Goal: Check status: Check status

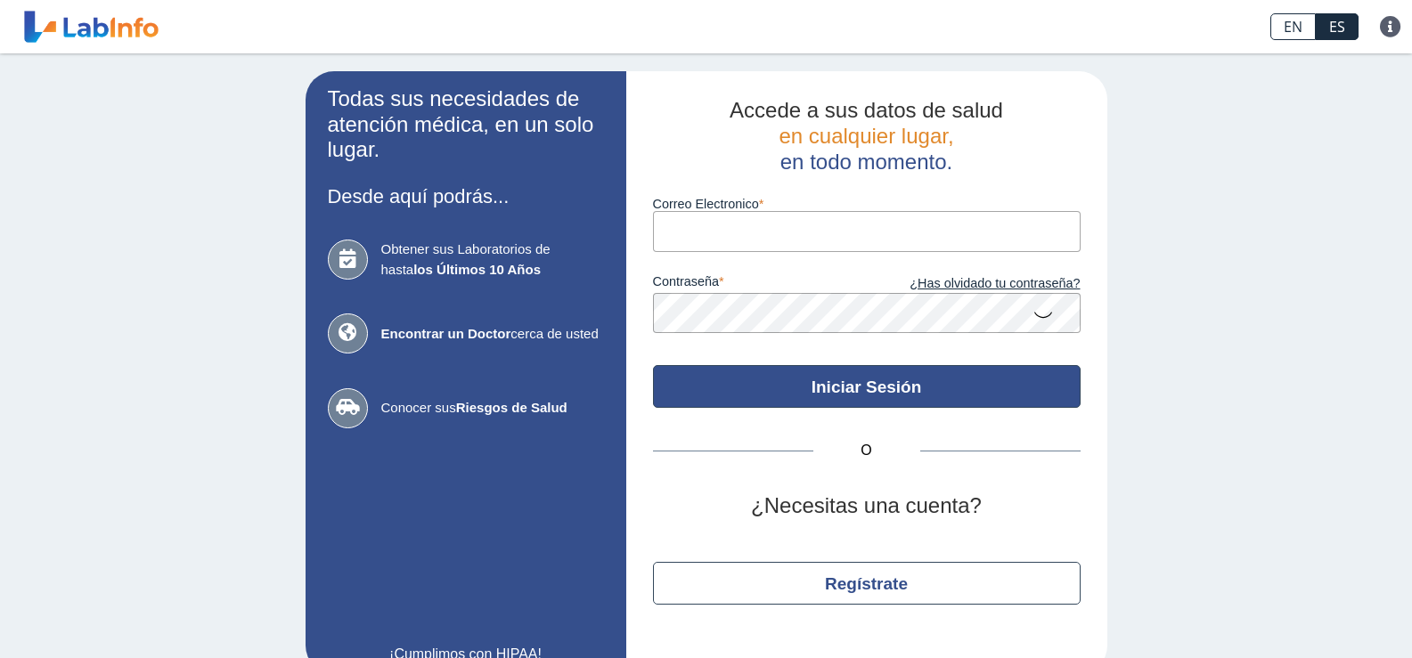
type input "[EMAIL_ADDRESS][DOMAIN_NAME]"
click at [829, 375] on button "Iniciar Sesión" at bounding box center [867, 386] width 428 height 43
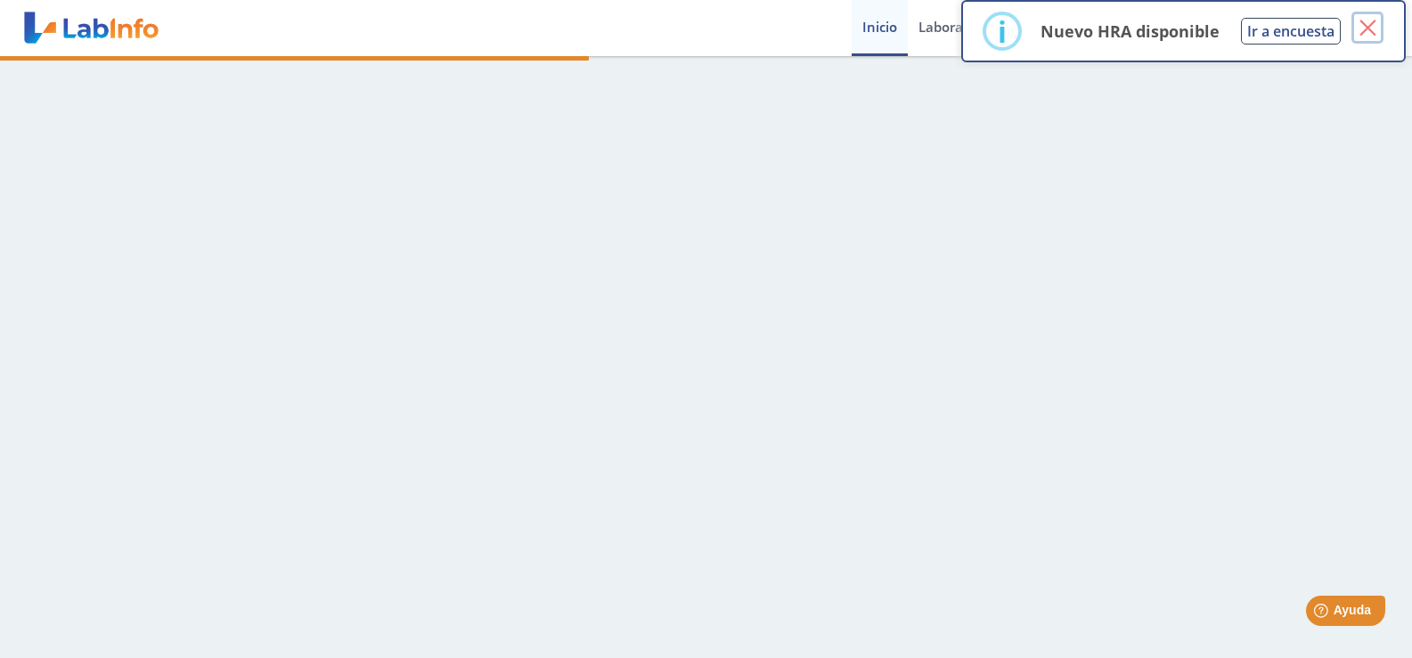
click at [1376, 22] on button "×" at bounding box center [1367, 28] width 32 height 32
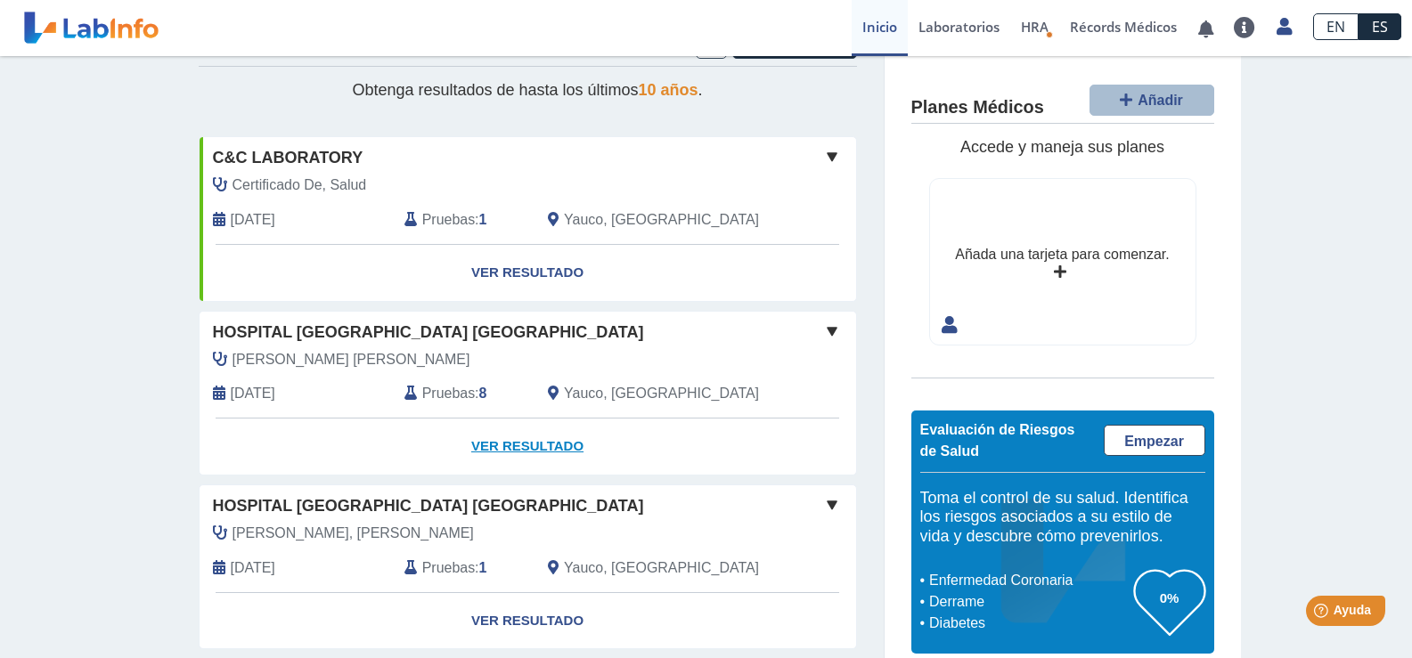
scroll to position [89, 0]
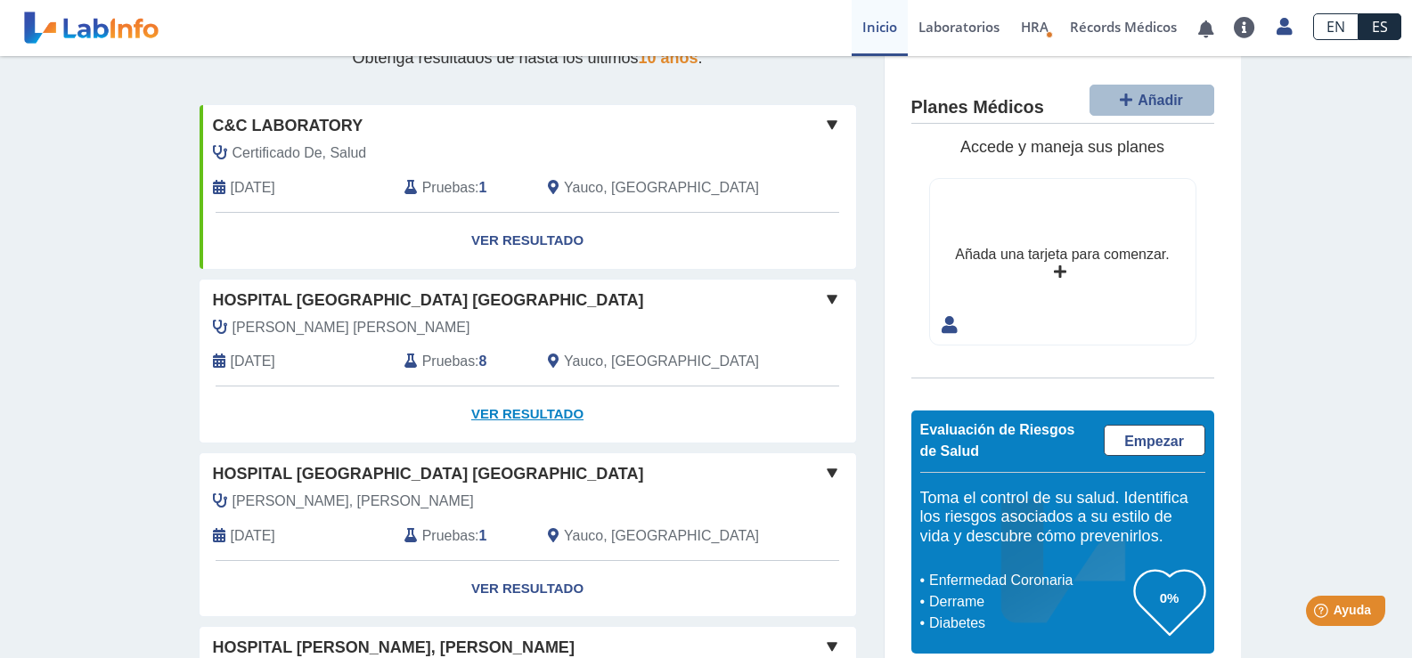
click at [510, 412] on link "Ver Resultado" at bounding box center [528, 415] width 657 height 56
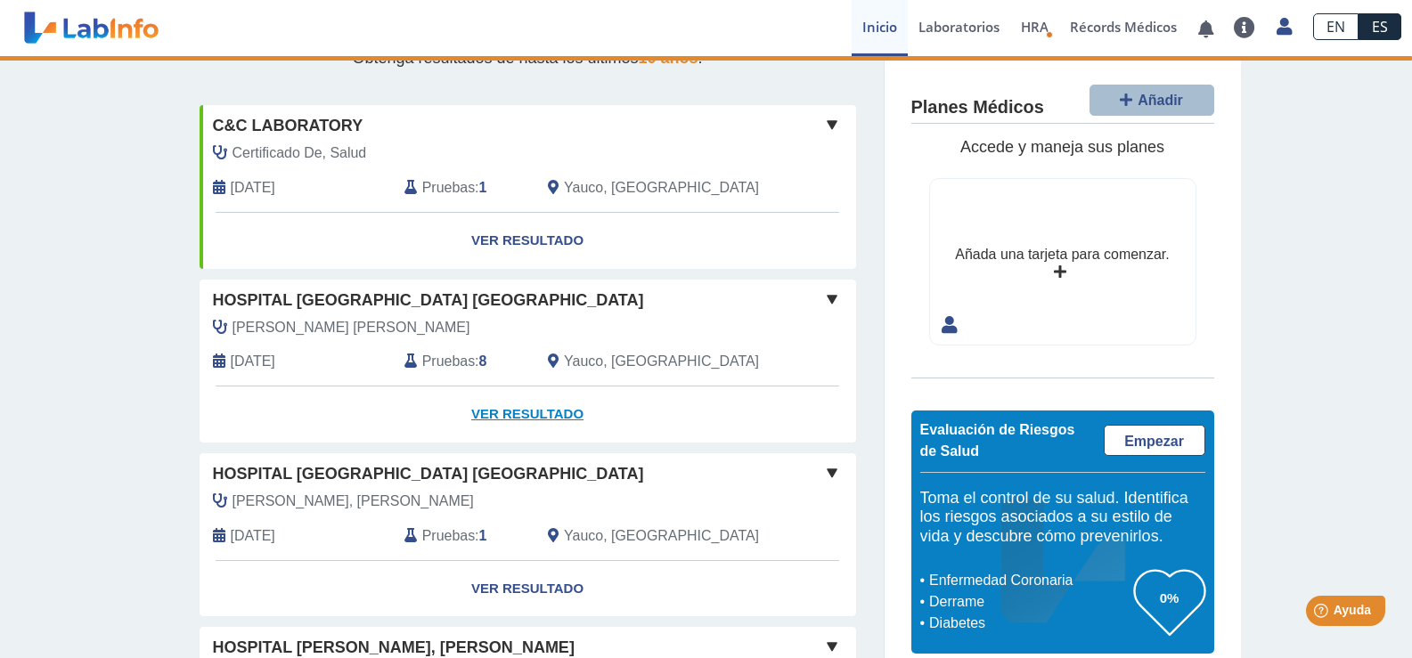
click at [510, 409] on link "Ver Resultado" at bounding box center [528, 415] width 657 height 56
click at [825, 297] on span at bounding box center [831, 299] width 21 height 21
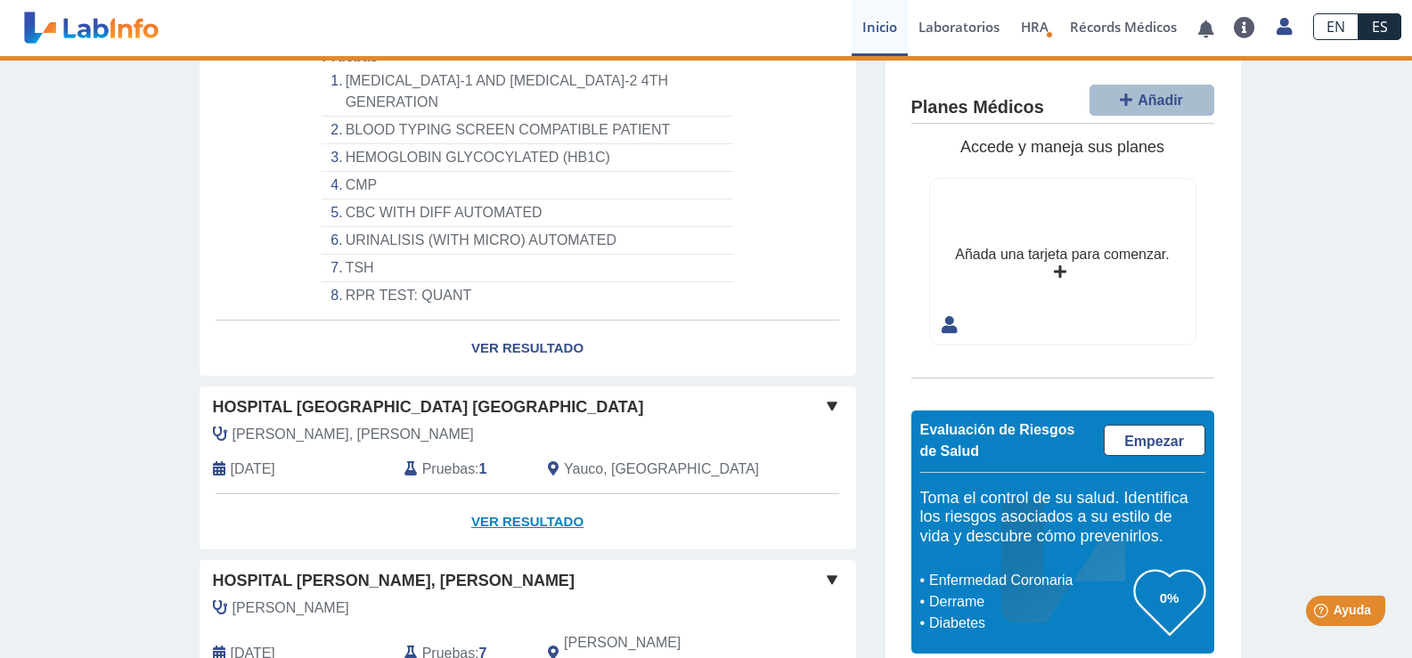
scroll to position [445, 0]
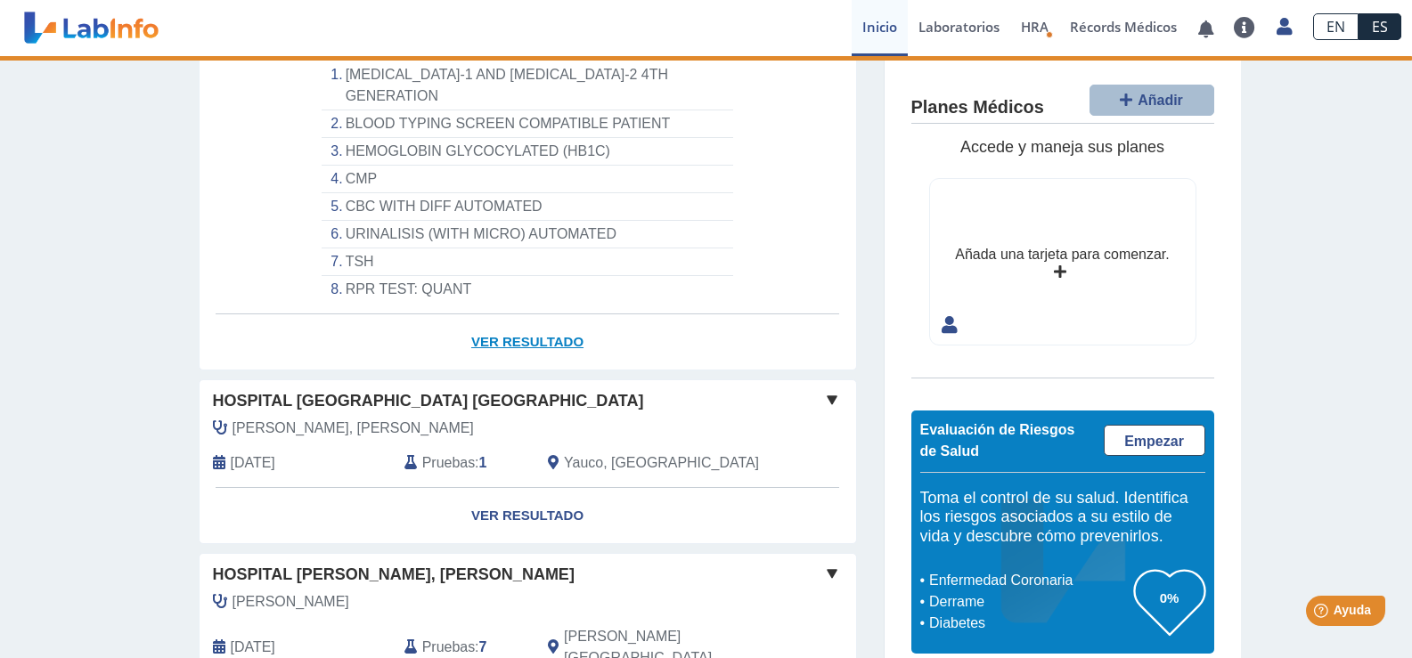
click at [527, 323] on link "Ver Resultado" at bounding box center [528, 342] width 657 height 56
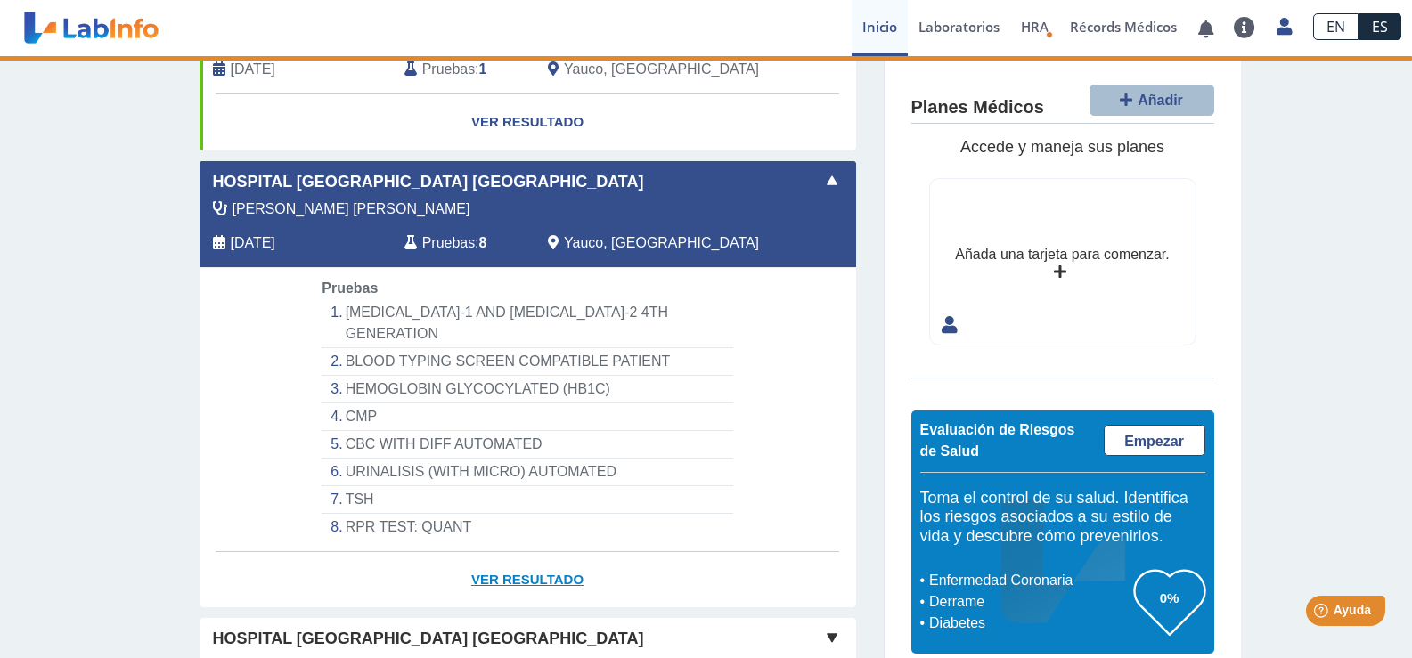
scroll to position [178, 0]
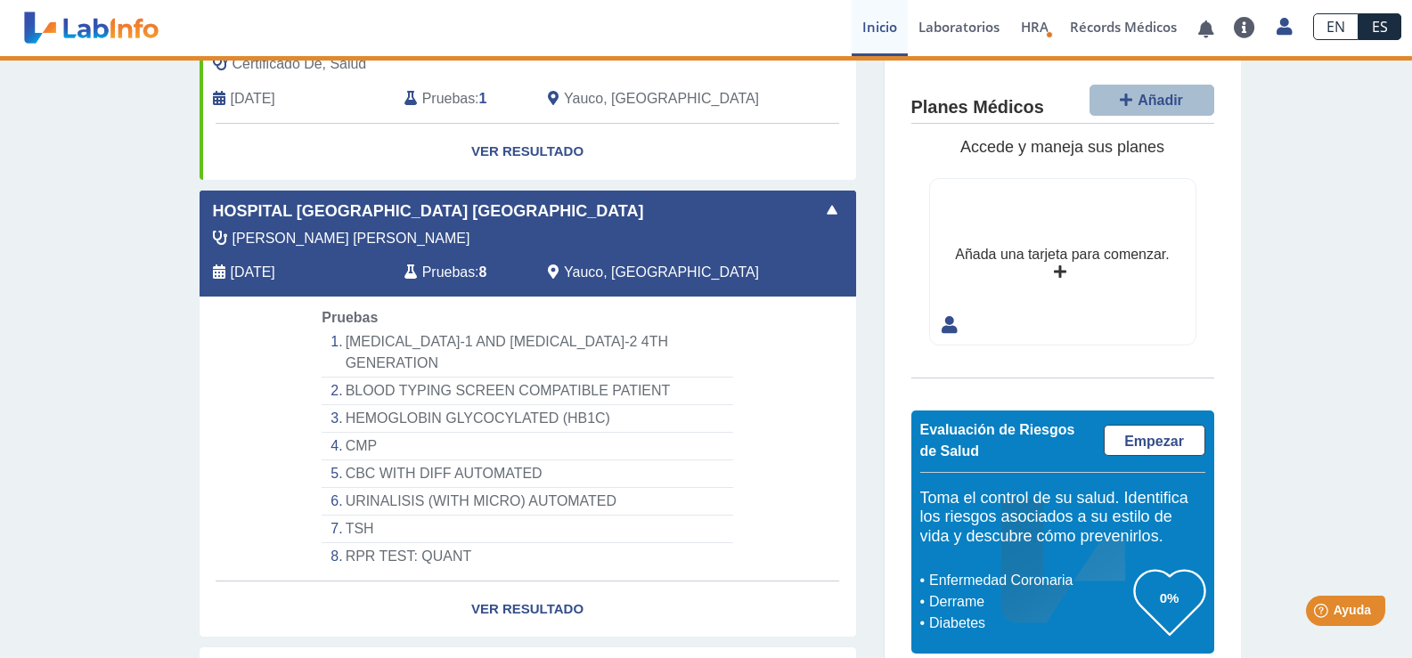
click at [308, 208] on span "Hospital [GEOGRAPHIC_DATA] [GEOGRAPHIC_DATA]" at bounding box center [428, 212] width 431 height 24
click at [509, 590] on link "Ver Resultado" at bounding box center [528, 610] width 657 height 56
click at [510, 584] on link "Ver Resultado" at bounding box center [528, 610] width 657 height 56
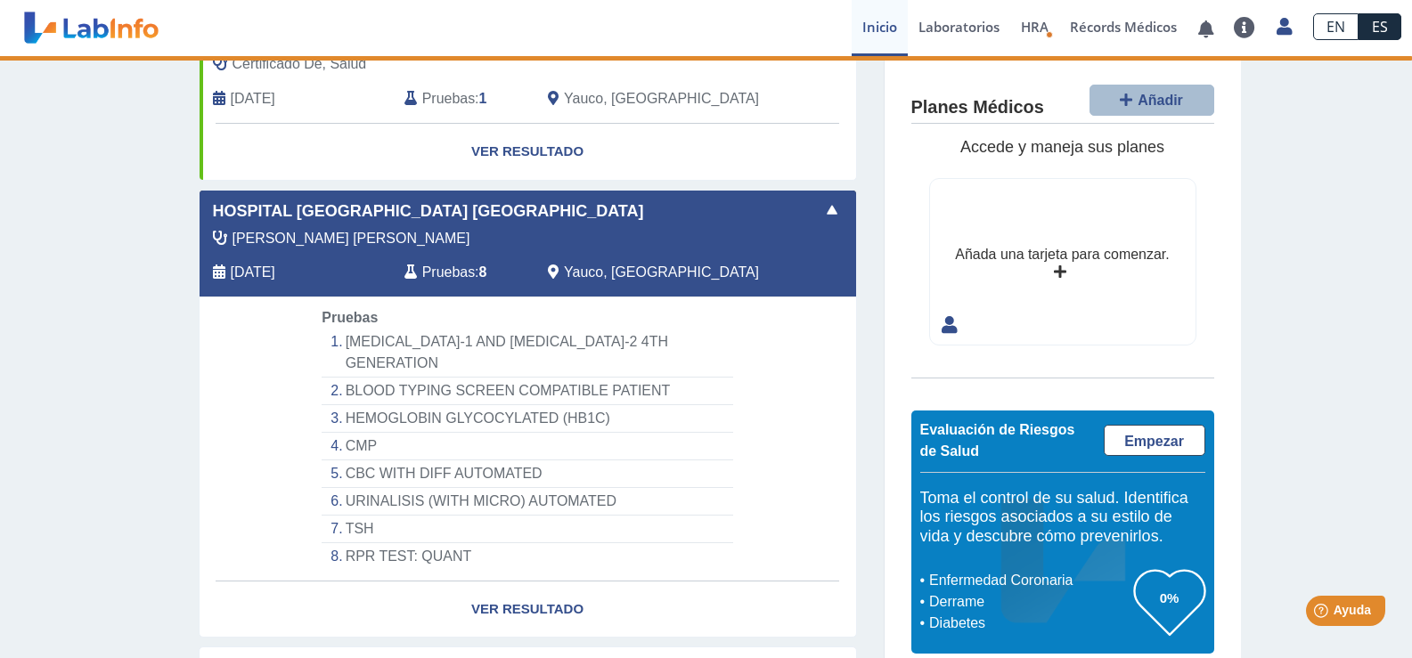
click at [433, 267] on span "Pruebas" at bounding box center [448, 272] width 53 height 21
click at [406, 405] on li "HEMOGLOBIN GLYCOCYLATED (HB1C)" at bounding box center [527, 419] width 411 height 28
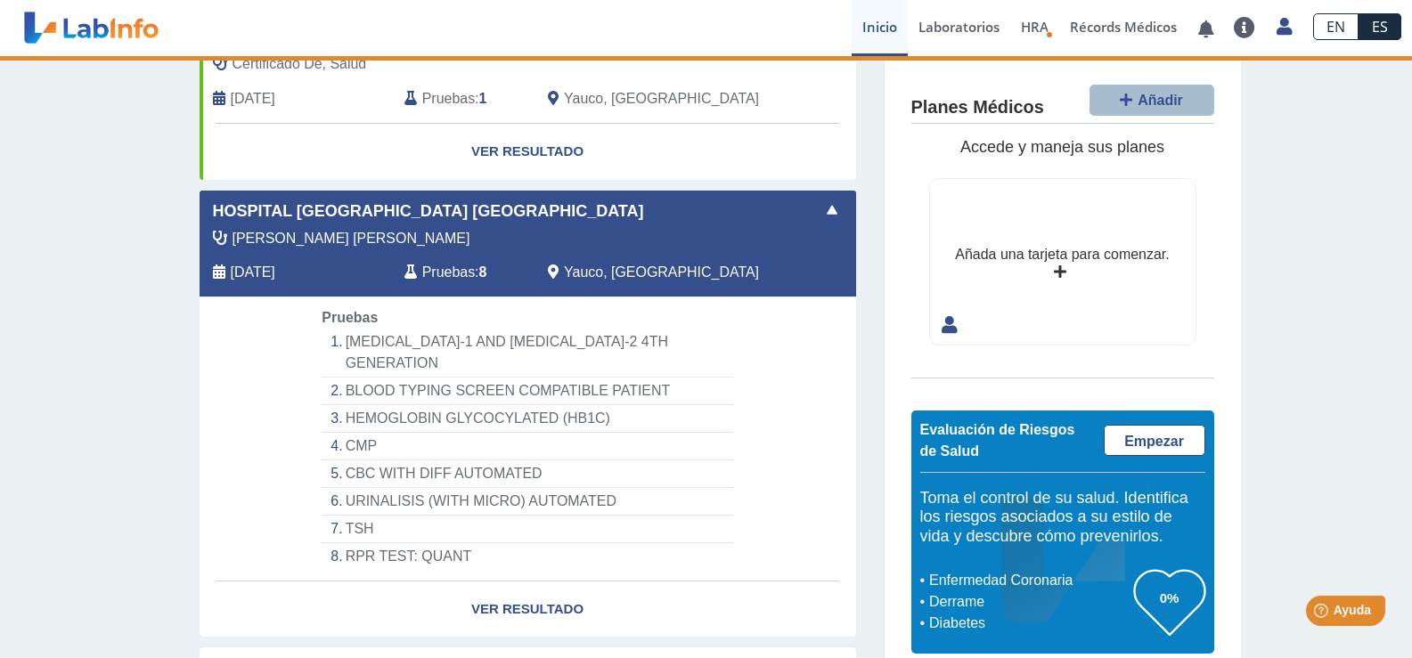
click at [523, 405] on li "HEMOGLOBIN GLYCOCYLATED (HB1C)" at bounding box center [527, 419] width 411 height 28
click at [545, 592] on link "Ver Resultado" at bounding box center [528, 610] width 657 height 56
click at [356, 208] on span "Hospital [GEOGRAPHIC_DATA] [GEOGRAPHIC_DATA]" at bounding box center [428, 212] width 431 height 24
click at [547, 255] on div "Hernandez Colon, Brian Oct 14, 2025 Pruebas : 8 Yauco, PR" at bounding box center [487, 262] width 602 height 69
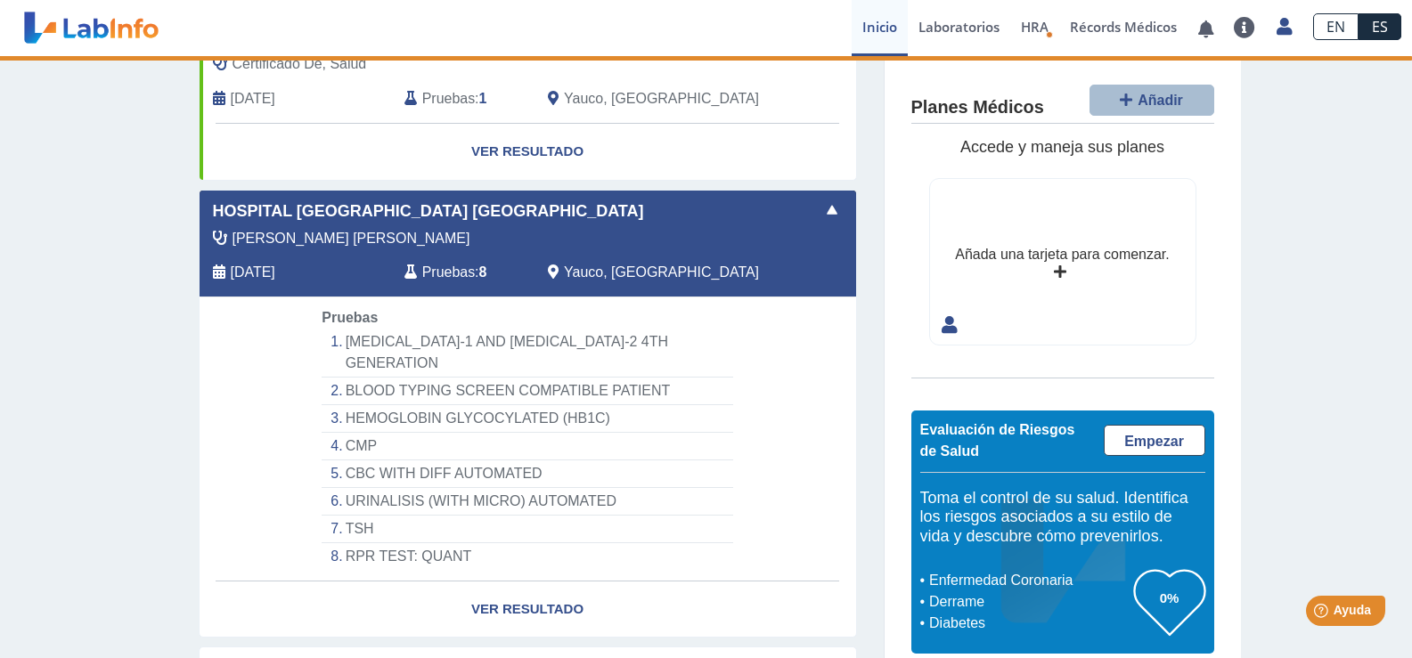
click at [830, 208] on span at bounding box center [831, 210] width 21 height 21
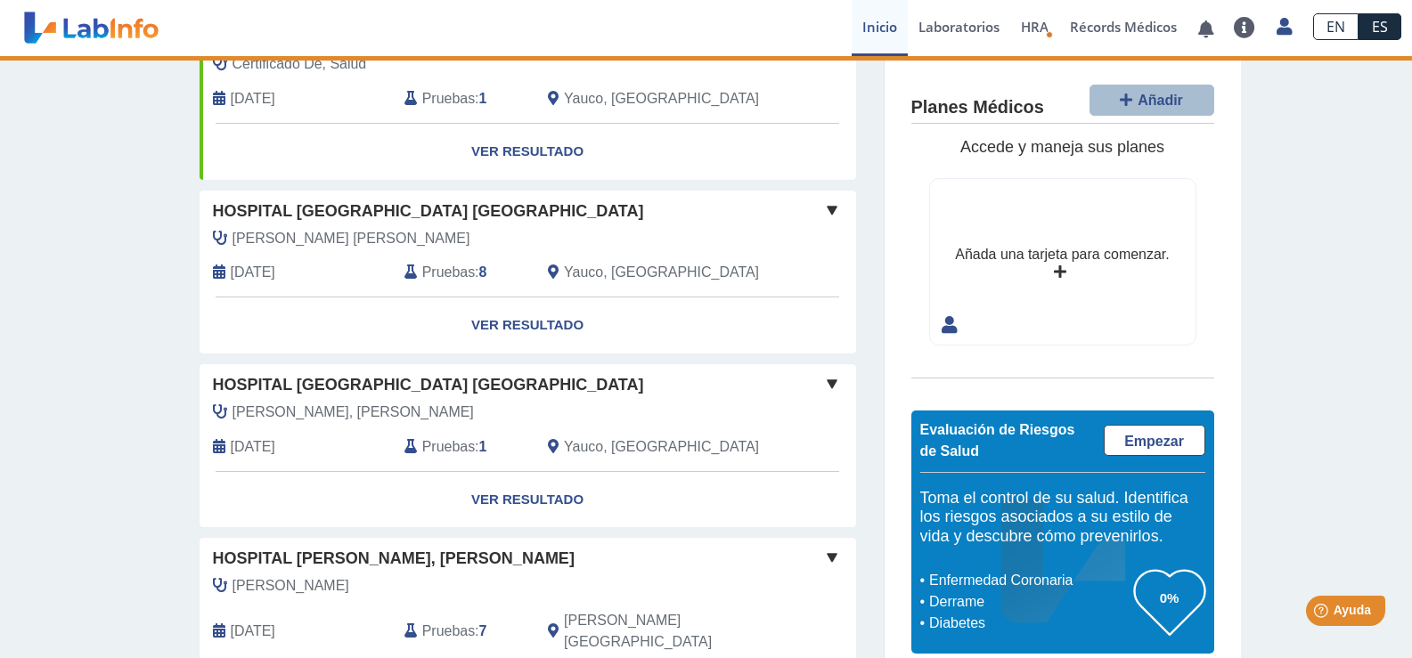
click at [823, 211] on span at bounding box center [831, 210] width 21 height 21
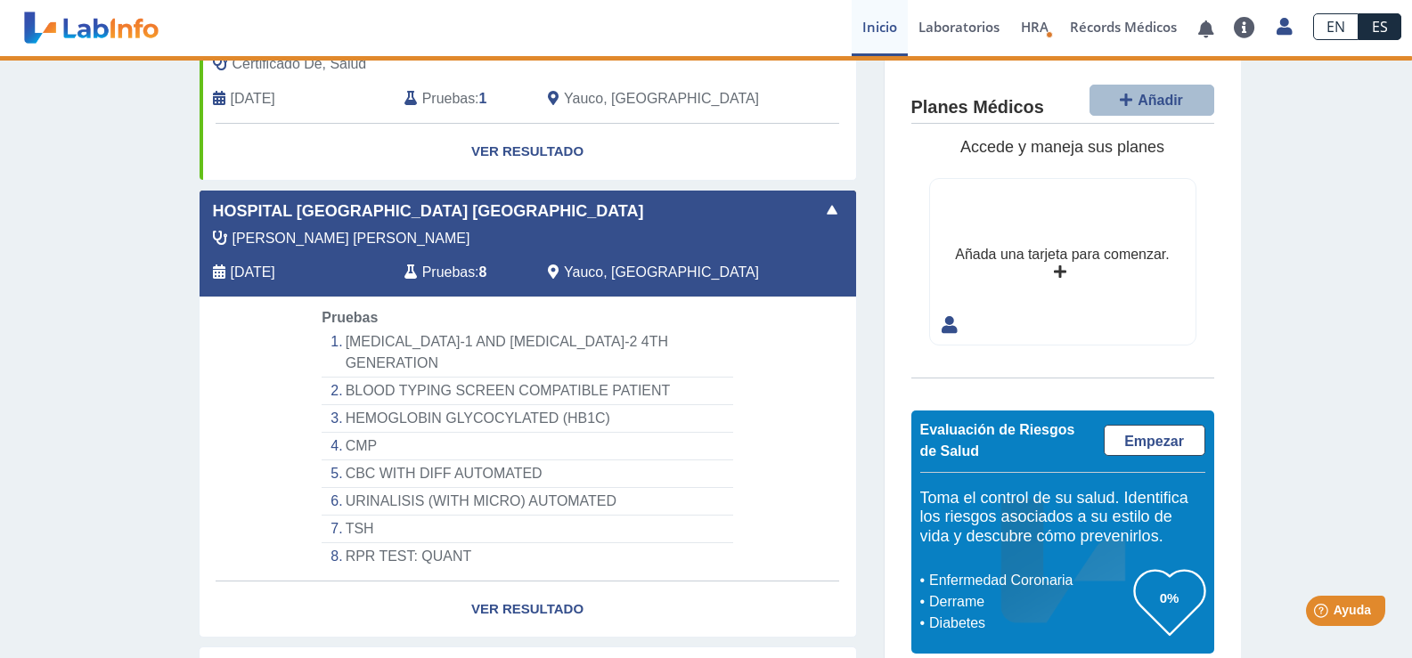
click at [823, 211] on span at bounding box center [831, 210] width 21 height 21
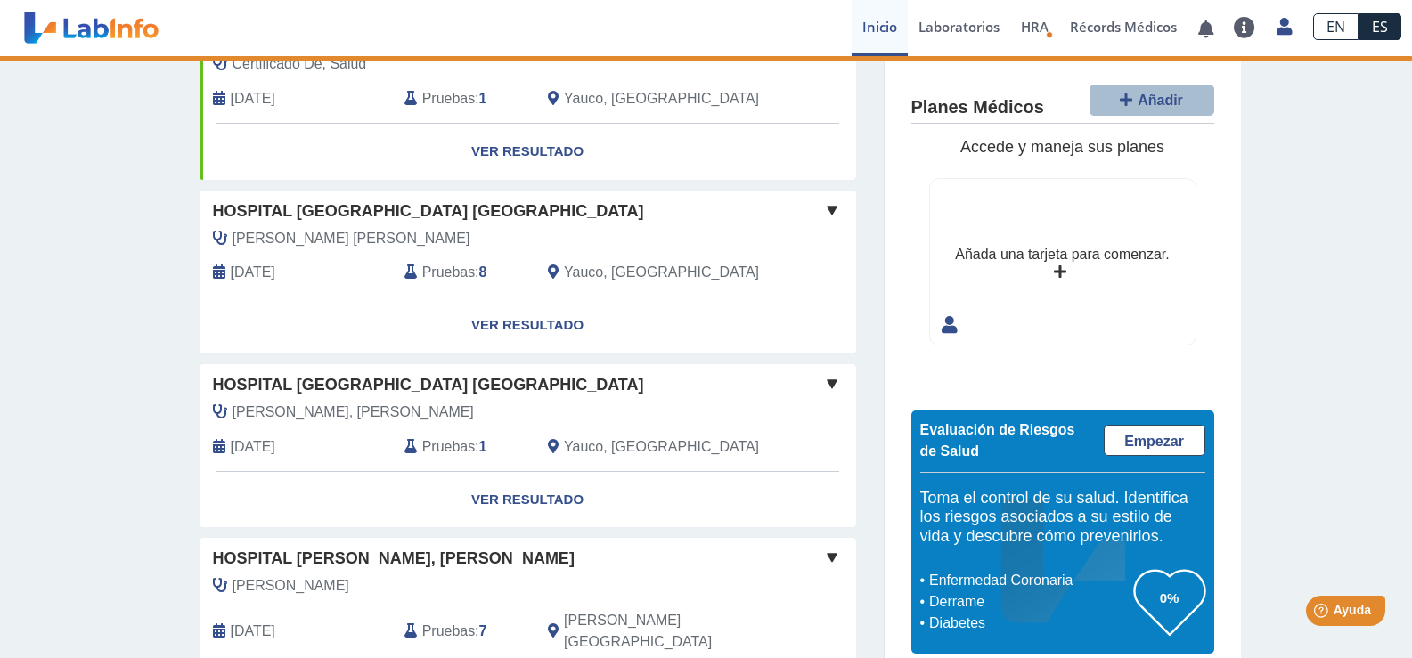
click at [335, 211] on span "Hospital [GEOGRAPHIC_DATA] [GEOGRAPHIC_DATA]" at bounding box center [428, 212] width 431 height 24
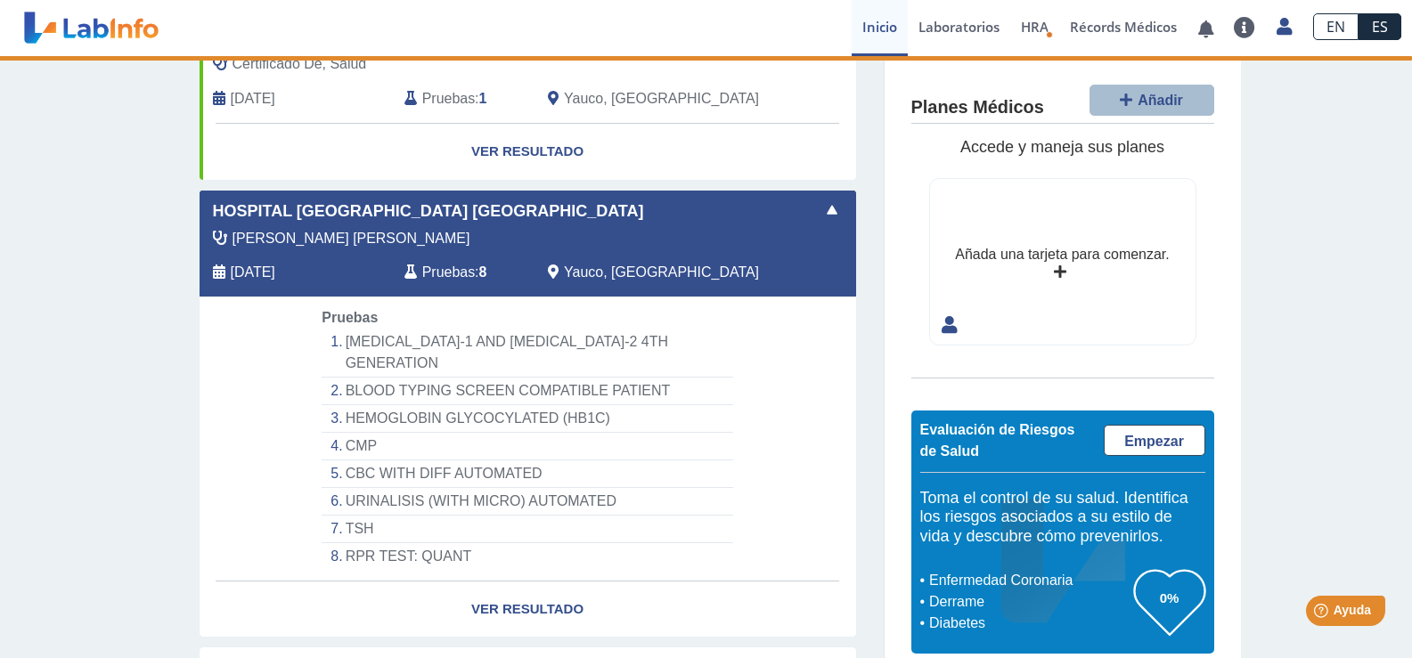
click at [335, 211] on span "Hospital [GEOGRAPHIC_DATA] [GEOGRAPHIC_DATA]" at bounding box center [428, 212] width 431 height 24
click at [348, 210] on span "Hospital [GEOGRAPHIC_DATA] [GEOGRAPHIC_DATA]" at bounding box center [428, 212] width 431 height 24
click at [422, 240] on div "[PERSON_NAME]" at bounding box center [488, 238] width 576 height 21
click at [543, 582] on link "Ver Resultado" at bounding box center [528, 610] width 657 height 56
click at [543, 583] on link "Ver Resultado" at bounding box center [528, 610] width 657 height 56
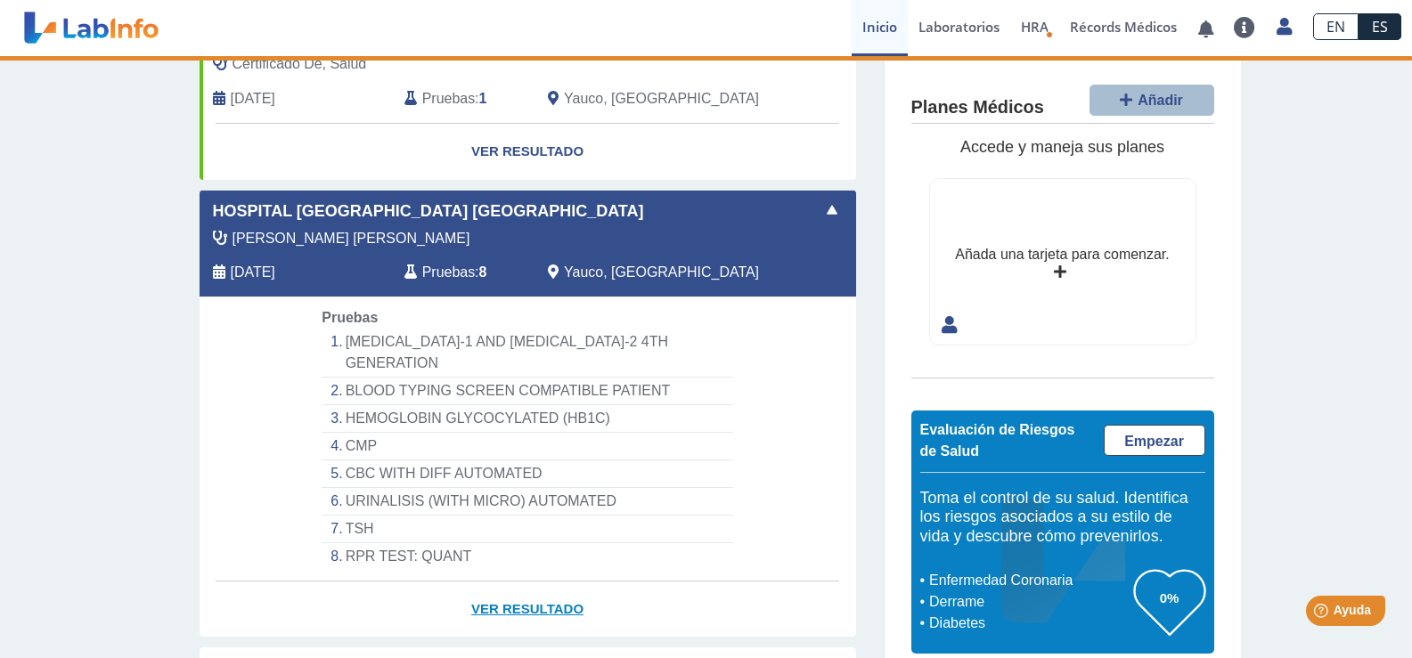
click at [543, 583] on link "Ver Resultado" at bounding box center [528, 610] width 657 height 56
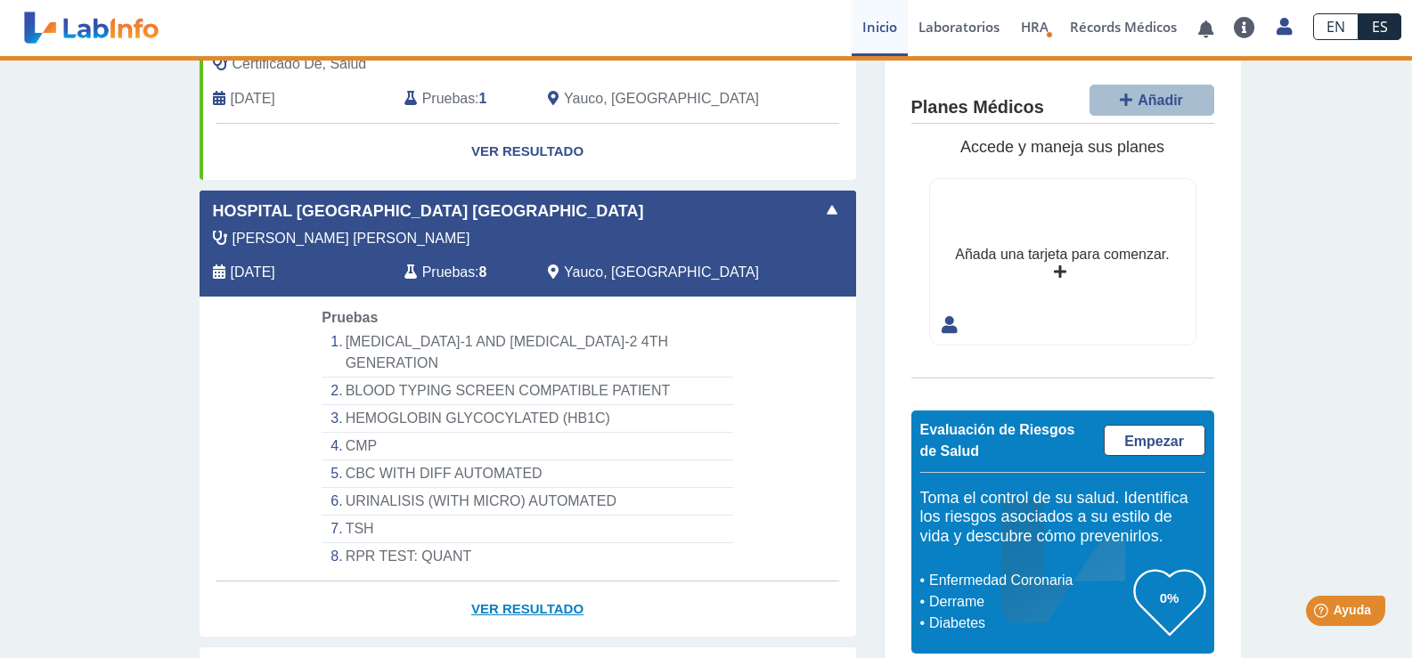
click at [543, 583] on link "Ver Resultado" at bounding box center [528, 610] width 657 height 56
click at [434, 270] on span "Pruebas" at bounding box center [448, 272] width 53 height 21
click at [569, 276] on span "Yauco, [GEOGRAPHIC_DATA]" at bounding box center [661, 272] width 195 height 21
click at [307, 273] on div "[DATE]" at bounding box center [296, 272] width 192 height 21
click at [350, 351] on li "HIV-1 AND HIV-2 4TH GENERATION" at bounding box center [527, 353] width 411 height 49
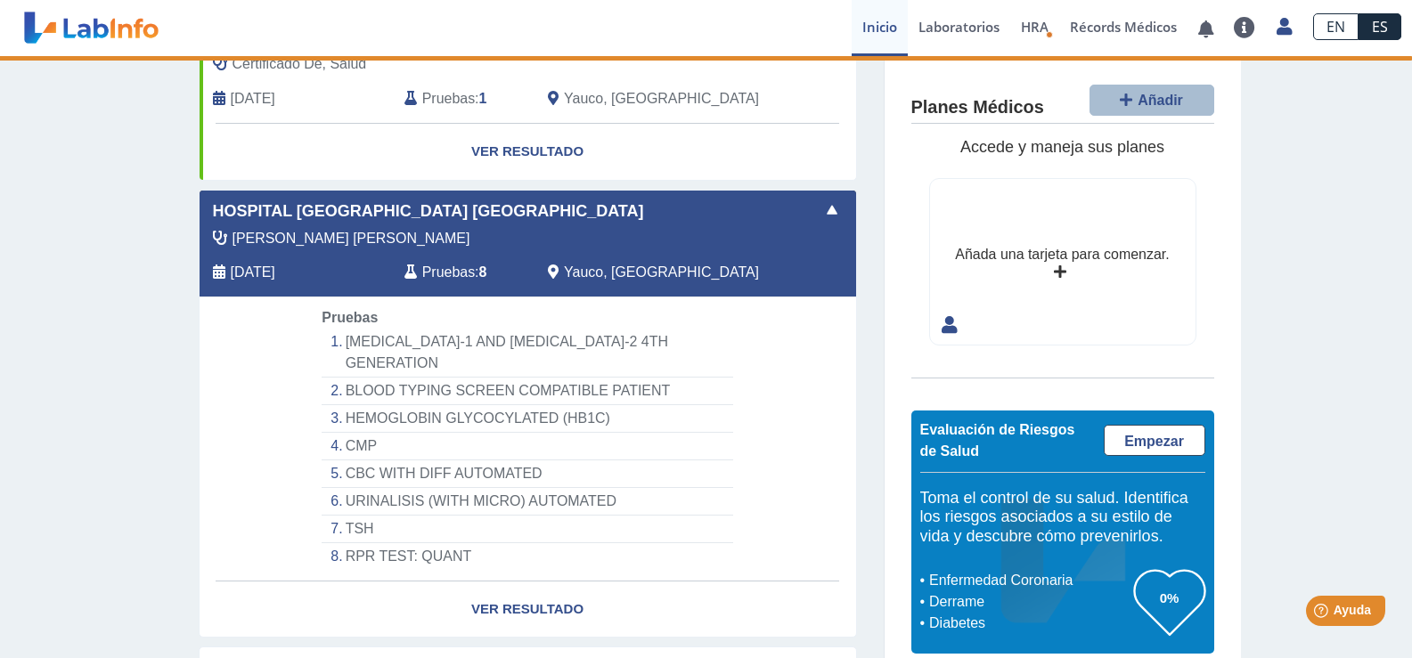
drag, startPoint x: 355, startPoint y: 391, endPoint x: 370, endPoint y: 412, distance: 25.7
click at [357, 405] on li "HEMOGLOBIN GLYCOCYLATED (HB1C)" at bounding box center [527, 419] width 411 height 28
click at [375, 433] on li "CMP" at bounding box center [527, 447] width 411 height 28
drag, startPoint x: 380, startPoint y: 465, endPoint x: 380, endPoint y: 483, distance: 17.8
click at [380, 469] on ol "HIV-1 AND HIV-2 4TH GENERATION BLOOD TYPING SCREEN COMPATIBLE PATIENT HEMOGLOBI…" at bounding box center [527, 449] width 411 height 241
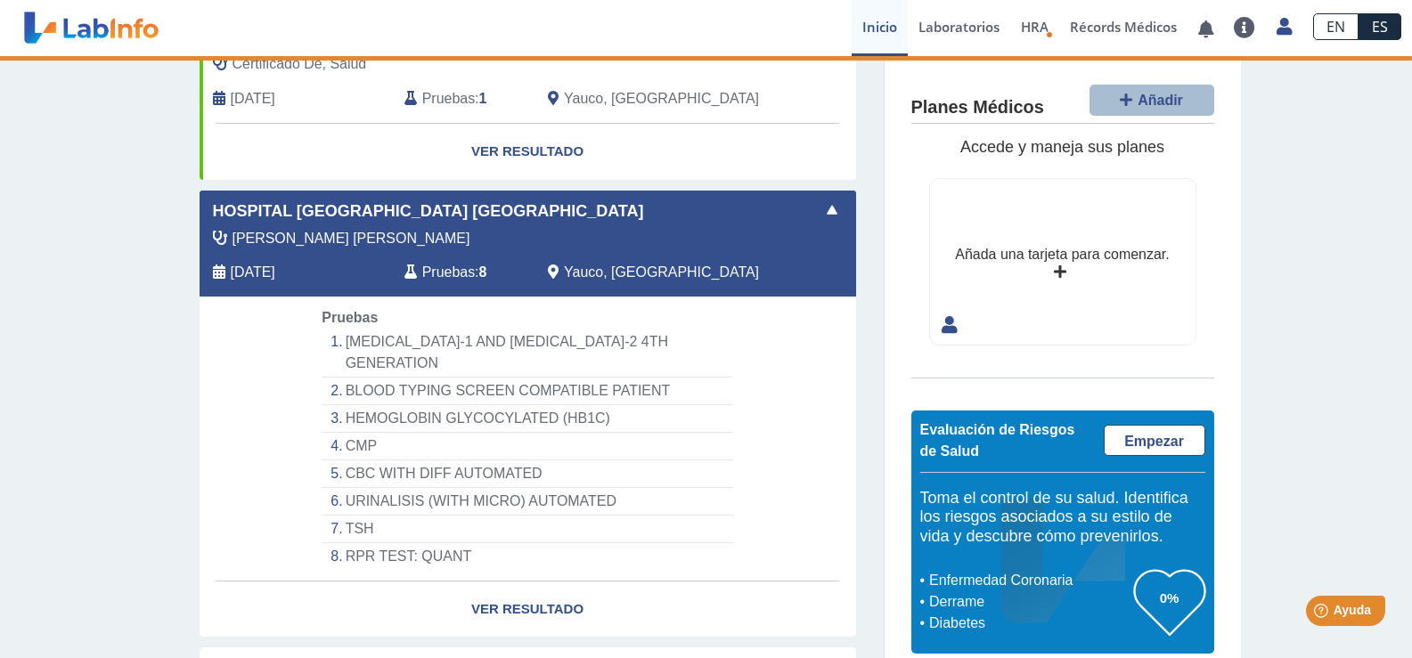
click at [383, 493] on li "URINALISIS (WITH MICRO) AUTOMATED" at bounding box center [527, 502] width 411 height 28
click at [388, 516] on li "TSH" at bounding box center [527, 530] width 411 height 28
drag, startPoint x: 388, startPoint y: 512, endPoint x: 409, endPoint y: 515, distance: 20.7
click at [393, 516] on li "TSH" at bounding box center [527, 530] width 411 height 28
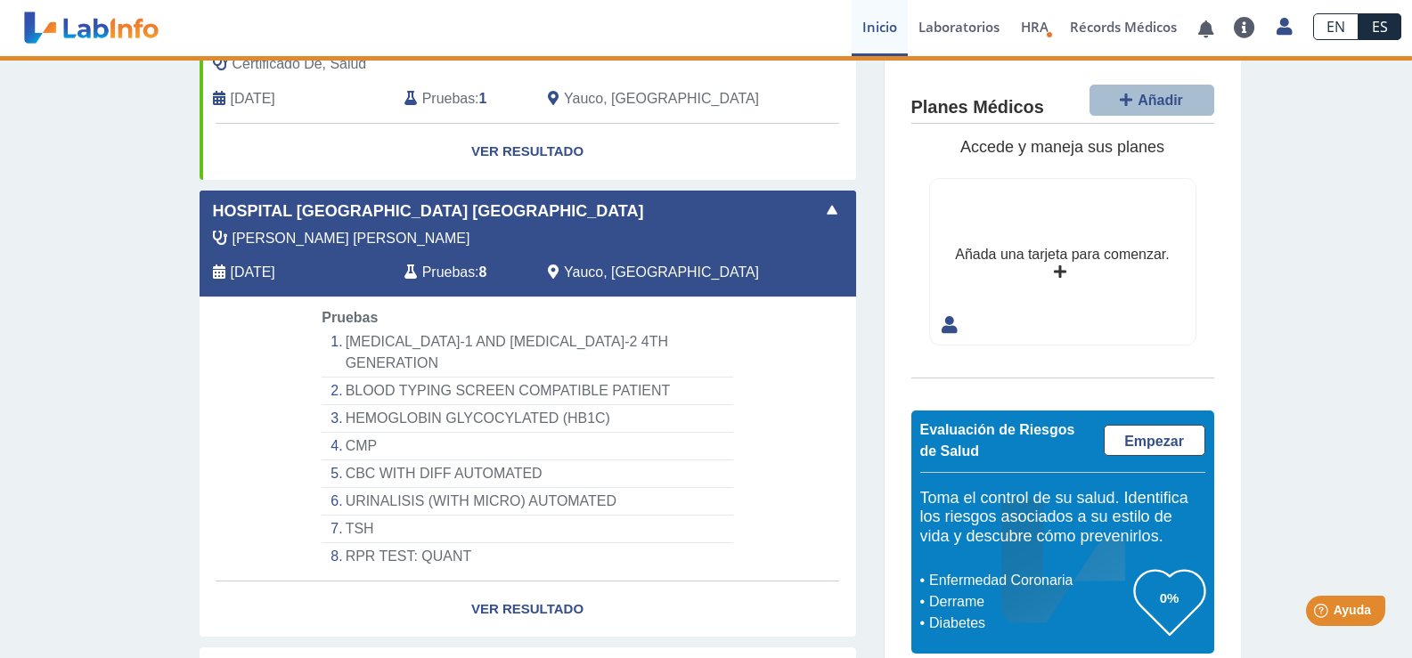
click at [827, 215] on span at bounding box center [831, 210] width 21 height 21
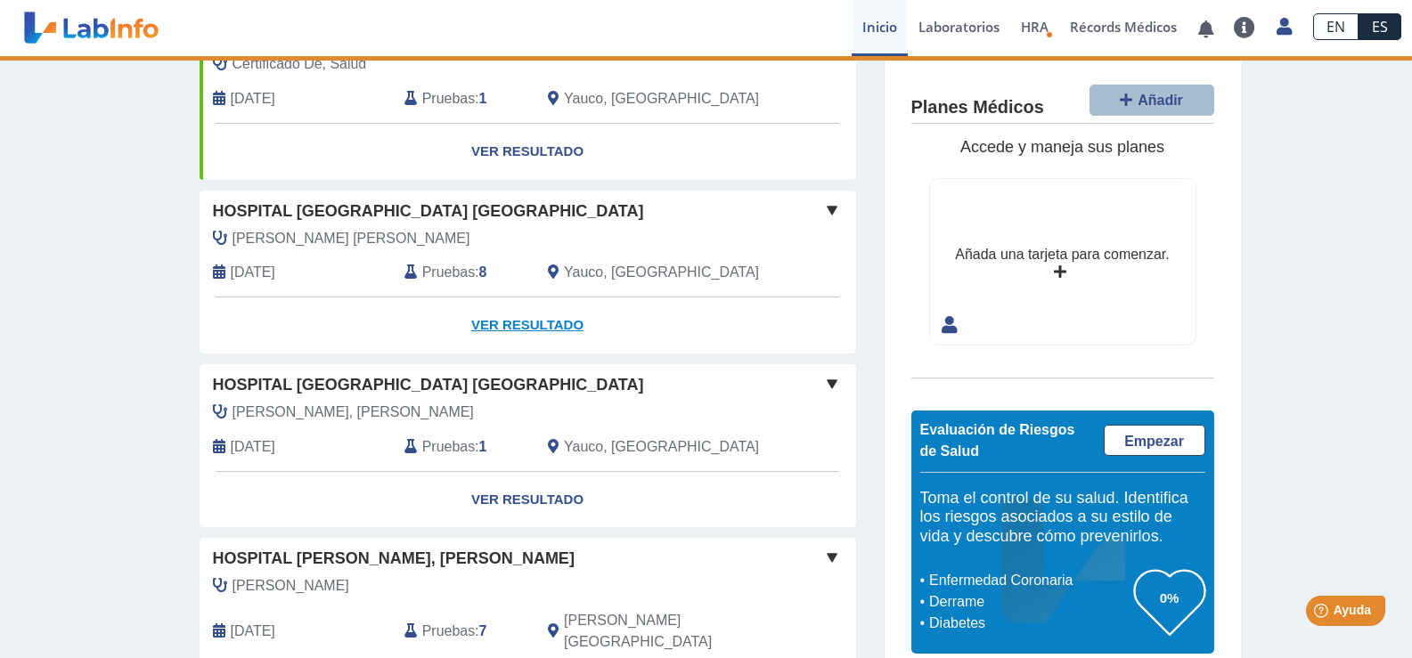
click at [524, 323] on link "Ver Resultado" at bounding box center [528, 326] width 657 height 56
click at [1208, 34] on link at bounding box center [1206, 28] width 37 height 13
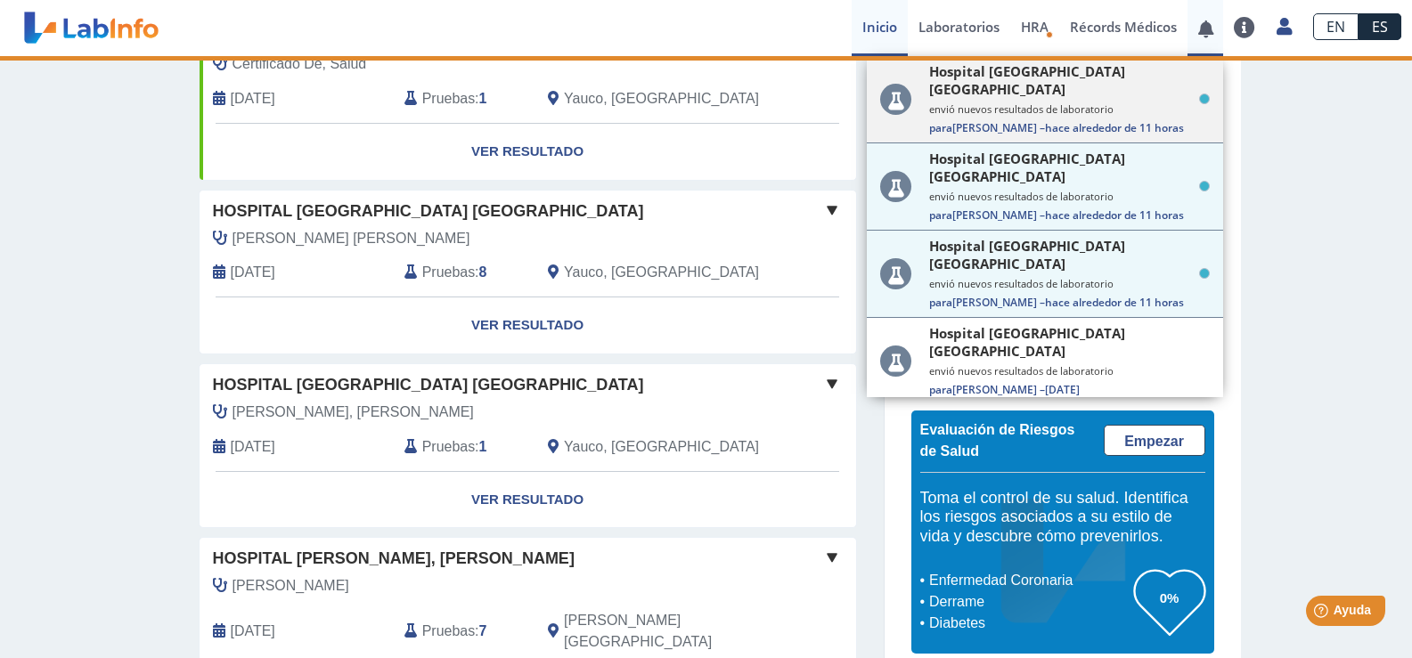
click at [1009, 102] on small "envió nuevos resultados de laboratorio" at bounding box center [1069, 108] width 281 height 13
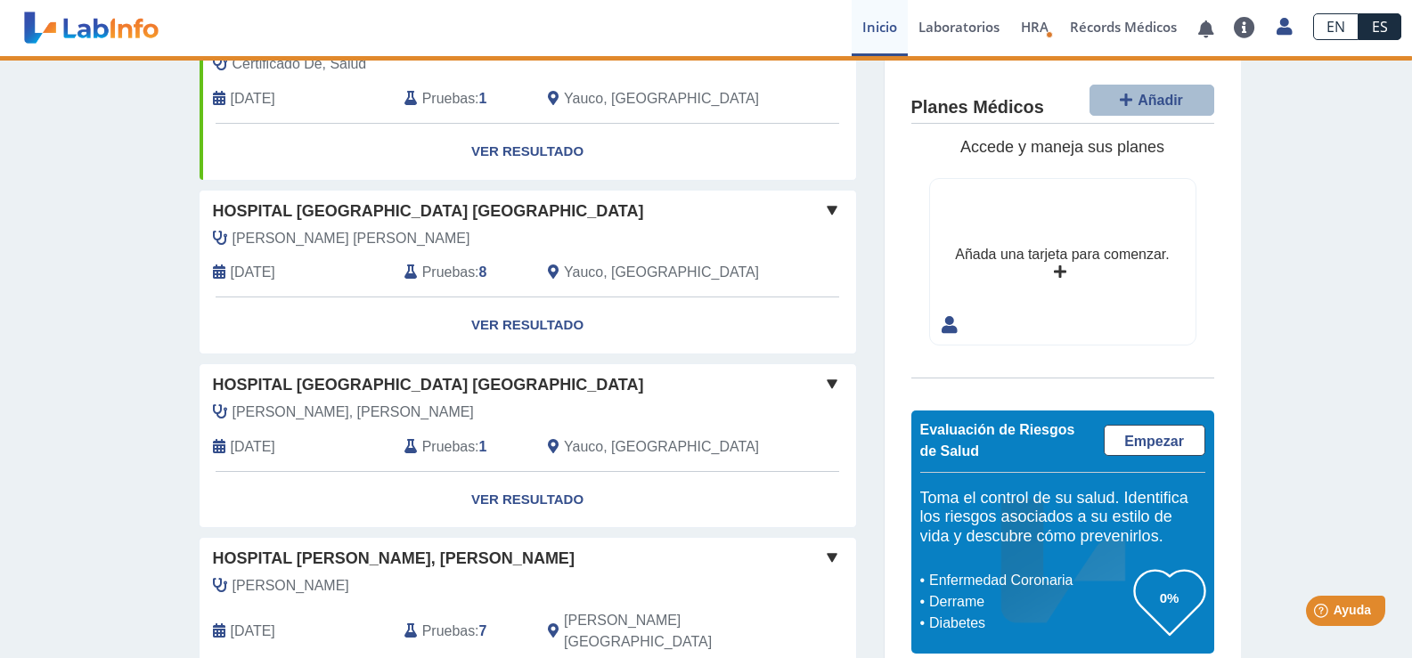
click at [458, 270] on span "Pruebas" at bounding box center [448, 272] width 53 height 21
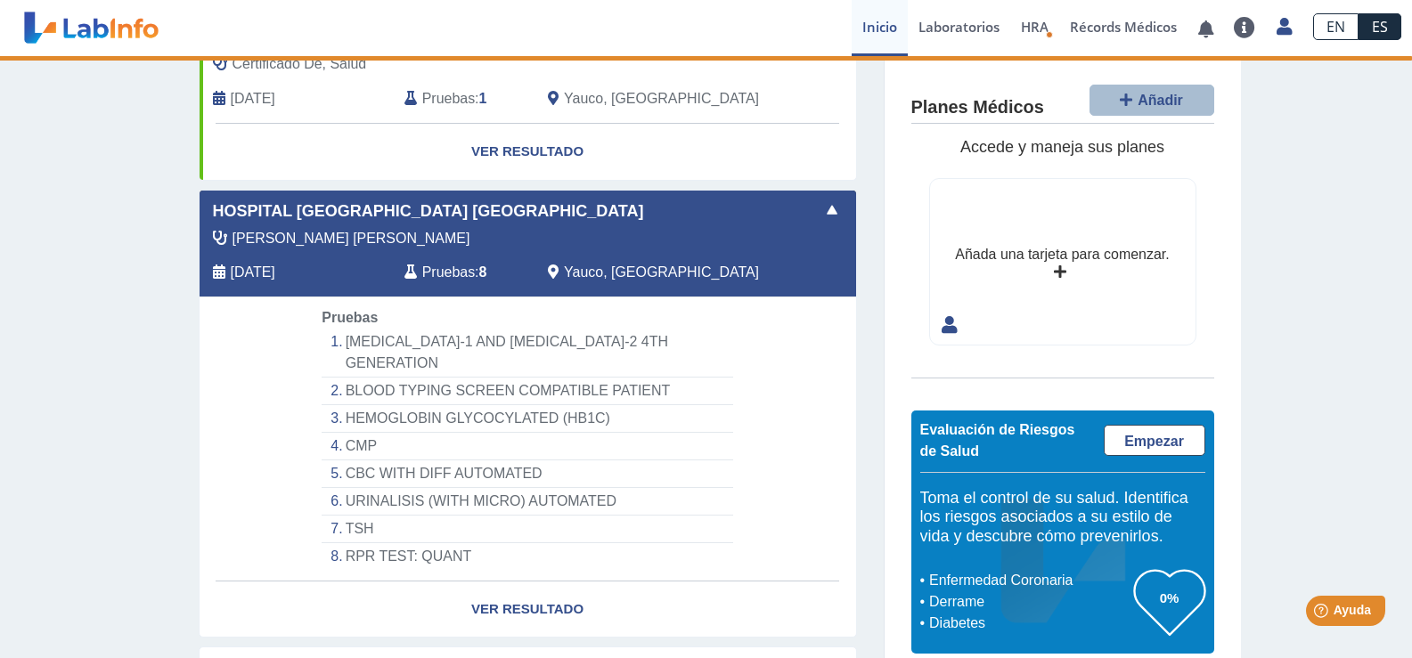
click at [458, 270] on span "Pruebas" at bounding box center [448, 272] width 53 height 21
click at [275, 269] on span "[DATE]" at bounding box center [253, 272] width 45 height 21
click at [291, 235] on span "[PERSON_NAME]" at bounding box center [352, 238] width 238 height 21
click at [291, 234] on span "[PERSON_NAME]" at bounding box center [352, 238] width 238 height 21
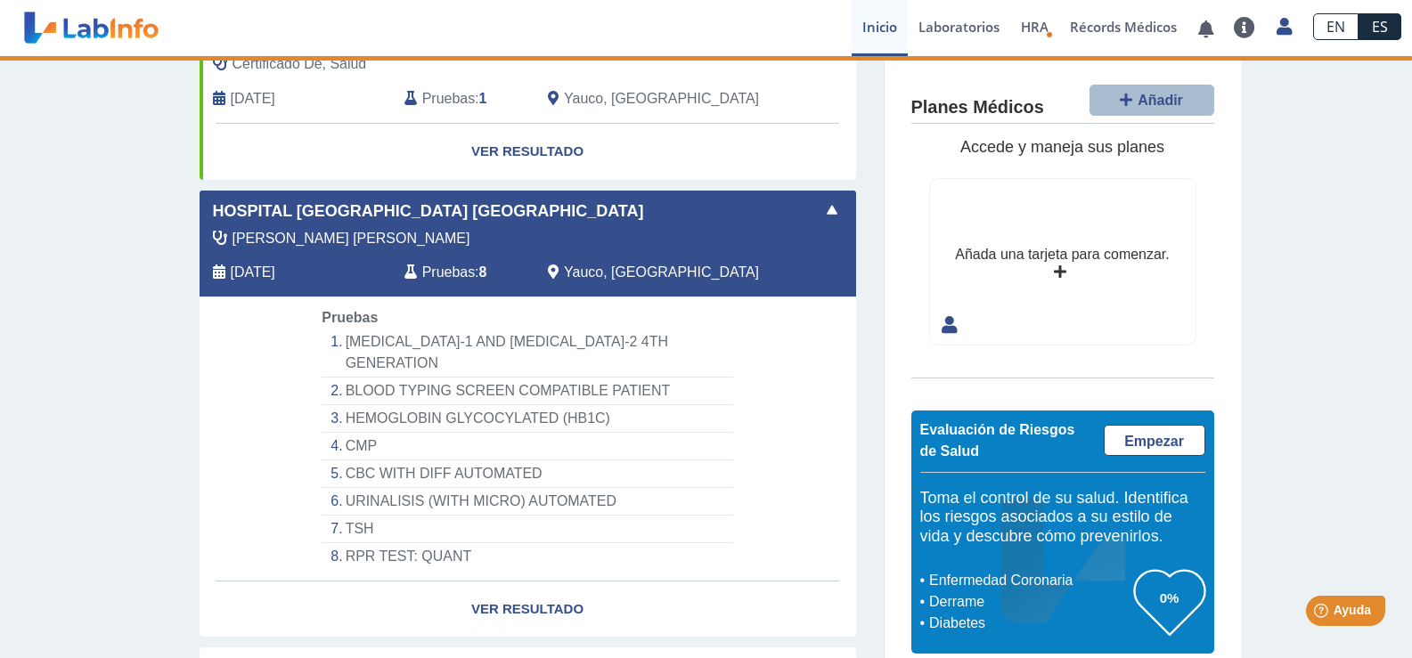
click at [298, 208] on span "Hospital [GEOGRAPHIC_DATA] [GEOGRAPHIC_DATA]" at bounding box center [428, 212] width 431 height 24
click at [564, 265] on span "Yauco, [GEOGRAPHIC_DATA]" at bounding box center [661, 272] width 195 height 21
click at [539, 589] on link "Ver Resultado" at bounding box center [528, 610] width 657 height 56
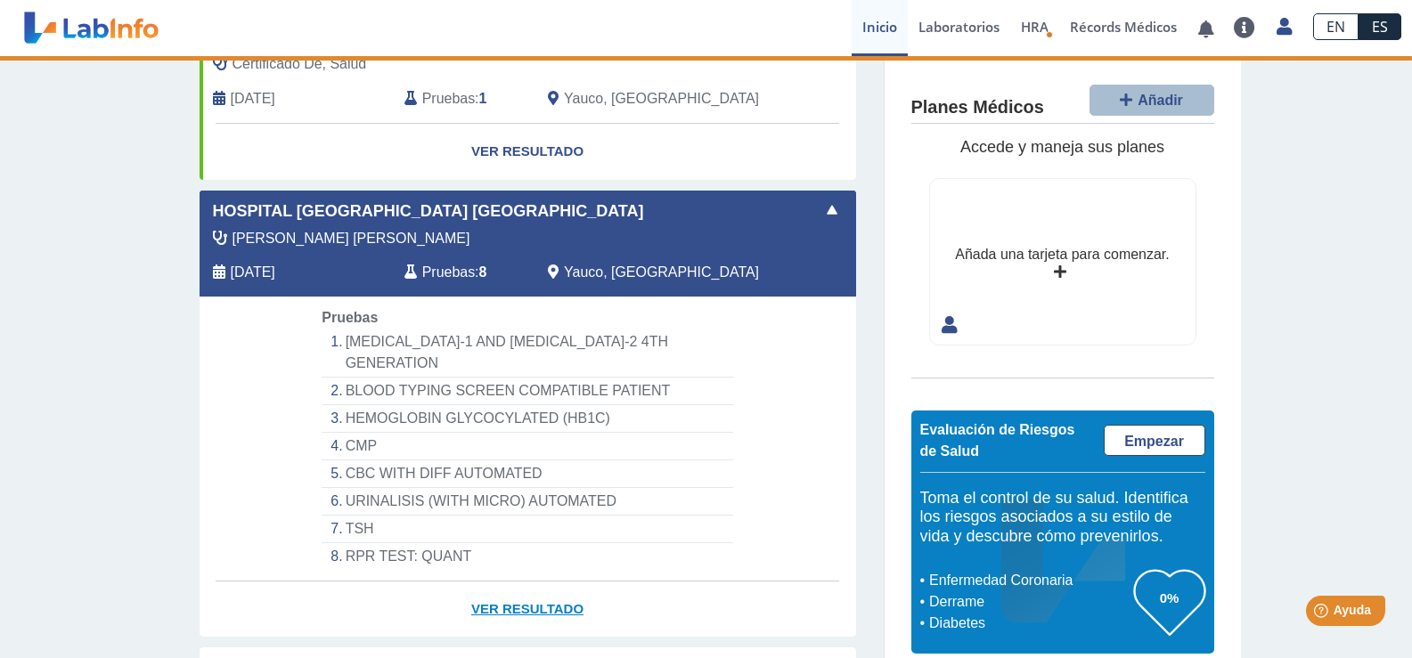
click at [539, 589] on link "Ver Resultado" at bounding box center [528, 610] width 657 height 56
click at [472, 516] on li "TSH" at bounding box center [527, 530] width 411 height 28
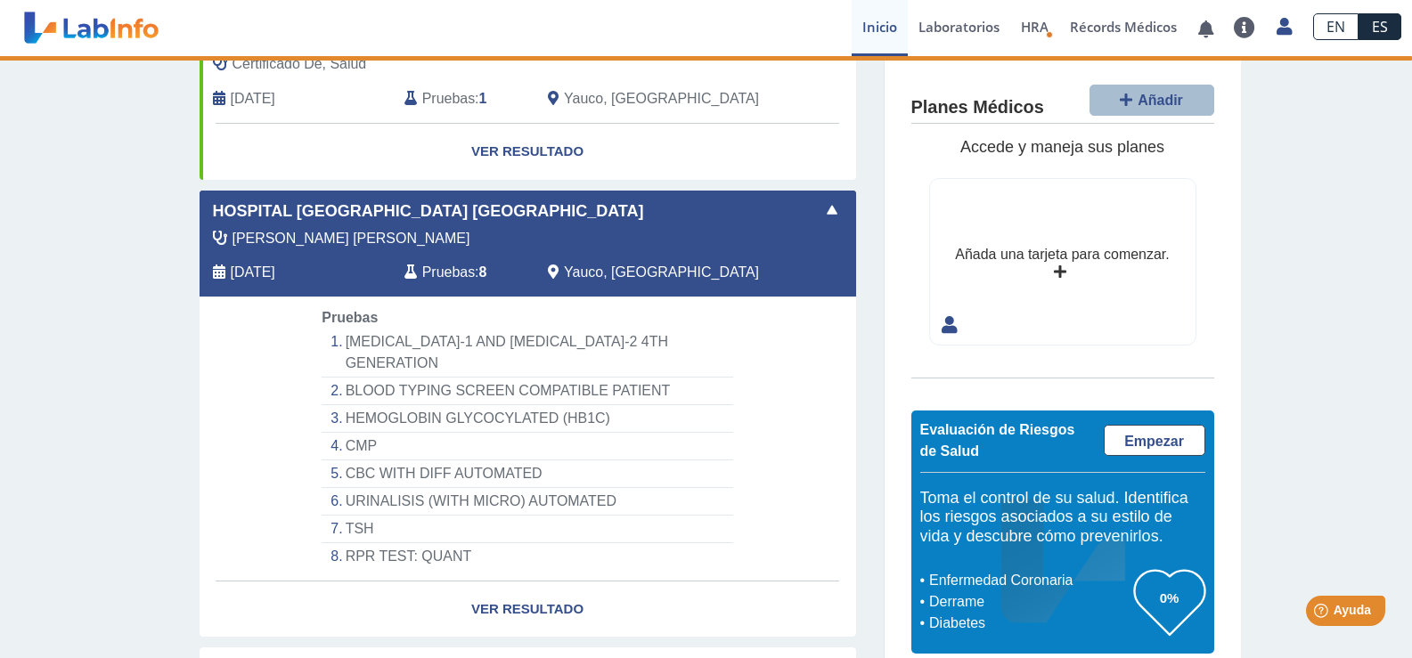
click at [472, 516] on li "TSH" at bounding box center [527, 530] width 411 height 28
click at [501, 582] on link "Ver Resultado" at bounding box center [528, 610] width 657 height 56
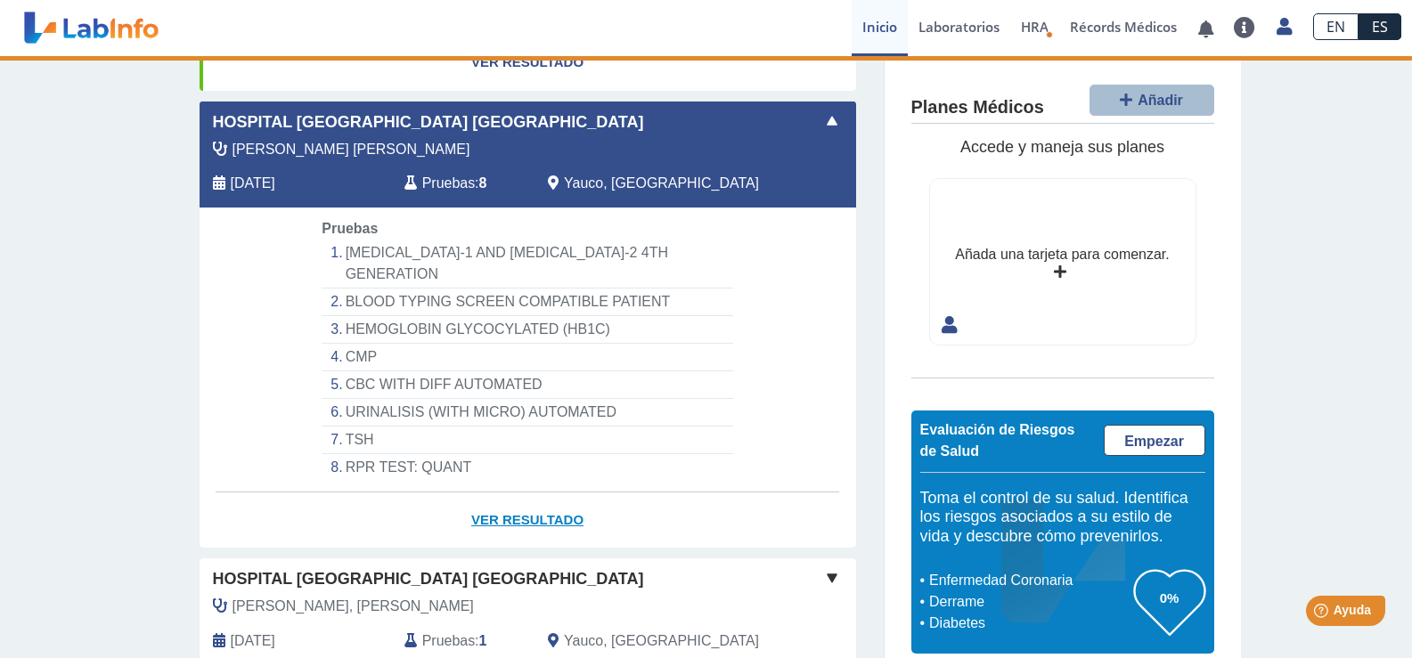
click at [510, 493] on link "Ver Resultado" at bounding box center [528, 521] width 657 height 56
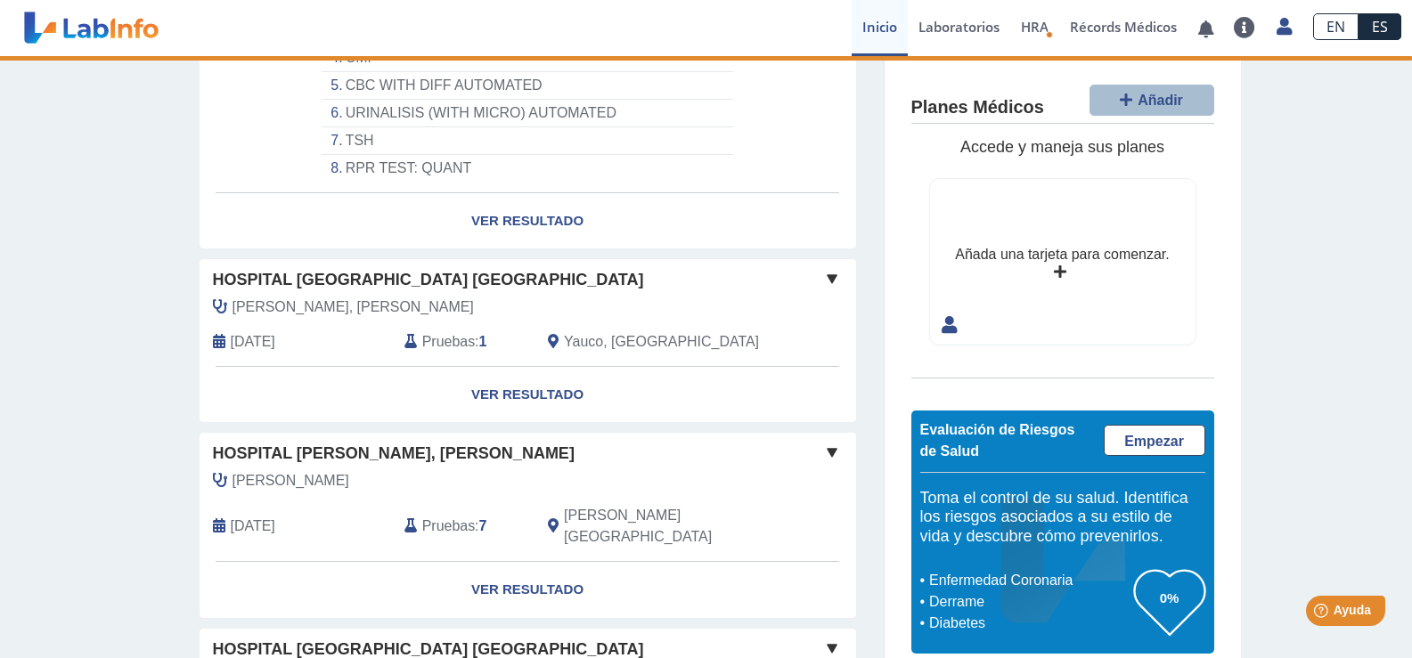
scroll to position [624, 0]
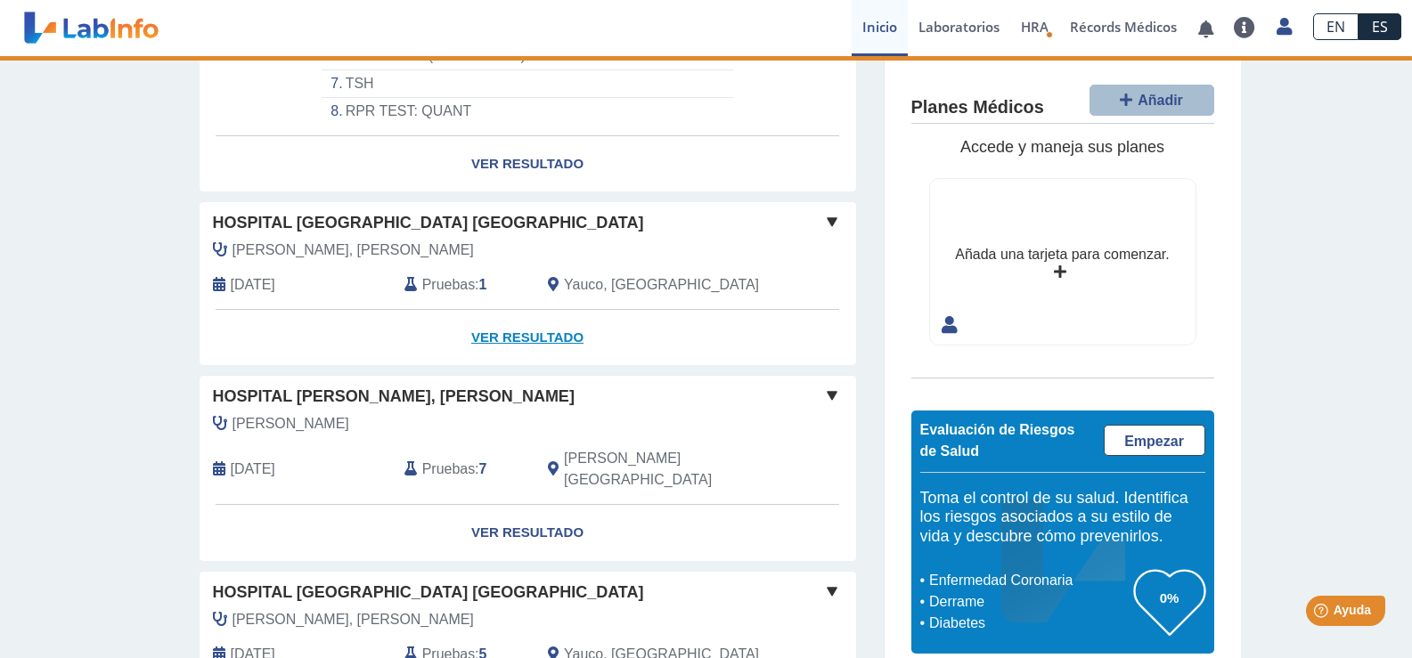
click at [495, 321] on link "Ver Resultado" at bounding box center [528, 338] width 657 height 56
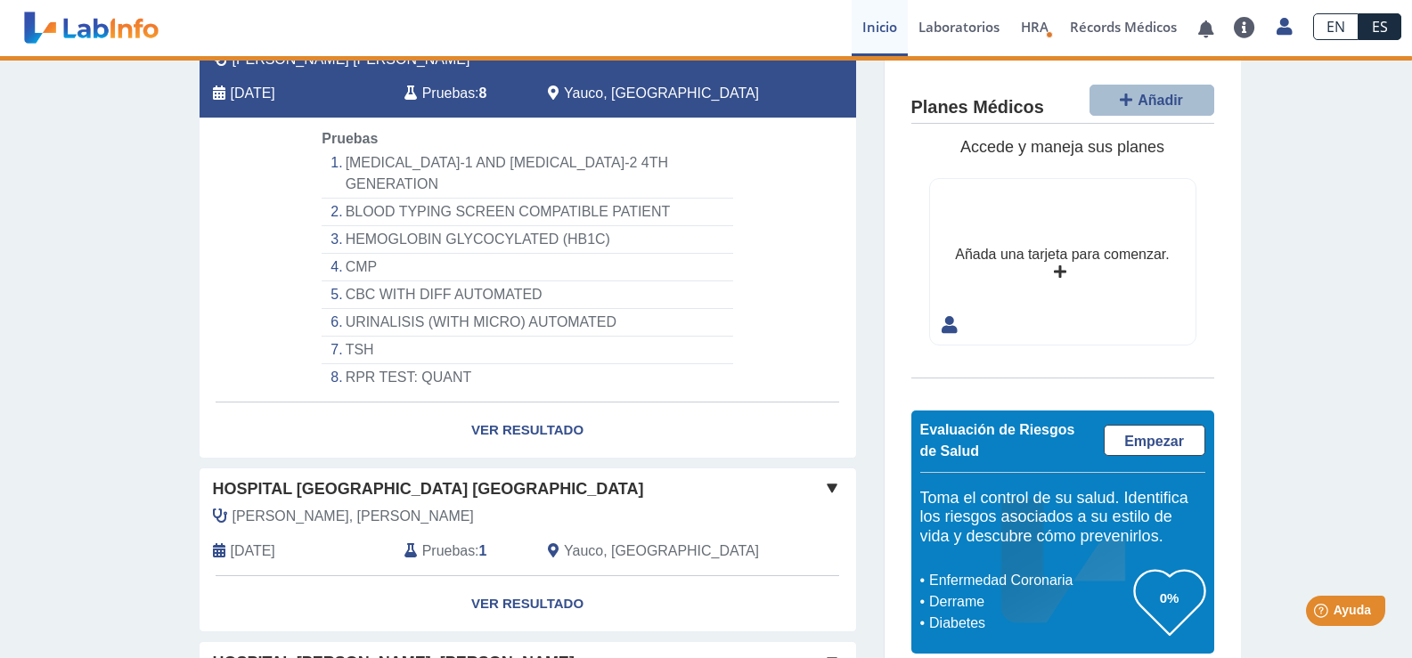
scroll to position [356, 0]
click at [531, 413] on link "Ver Resultado" at bounding box center [528, 432] width 657 height 56
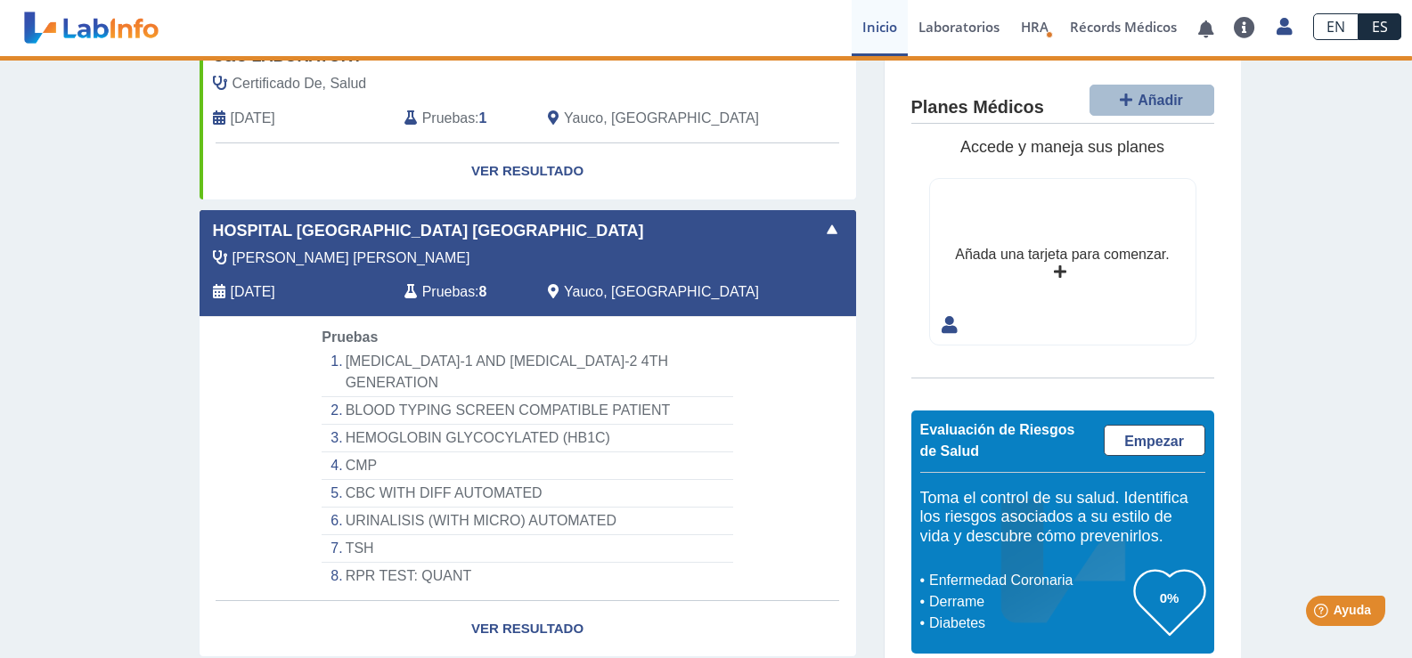
scroll to position [0, 0]
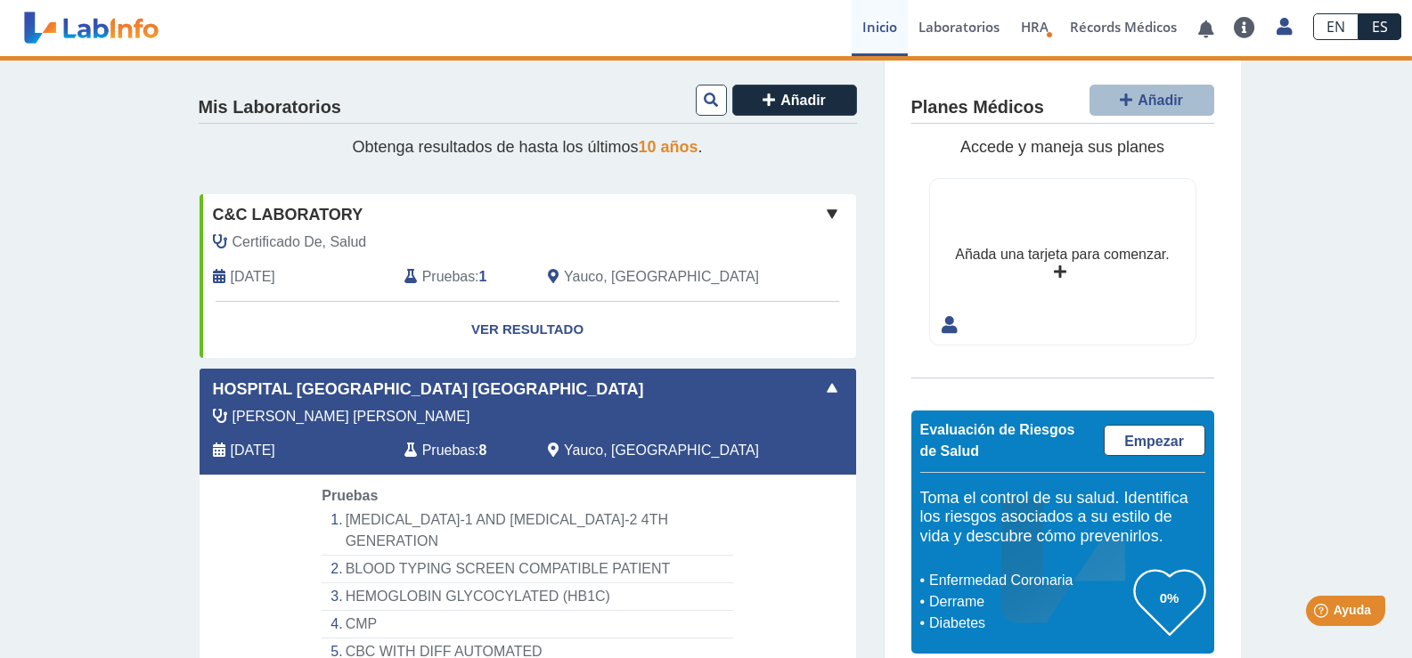
click at [424, 450] on span "Pruebas" at bounding box center [448, 450] width 53 height 21
click at [275, 454] on span "[DATE]" at bounding box center [253, 450] width 45 height 21
click at [314, 382] on span "Hospital [GEOGRAPHIC_DATA] [GEOGRAPHIC_DATA]" at bounding box center [428, 390] width 431 height 24
click at [821, 384] on span at bounding box center [831, 388] width 21 height 21
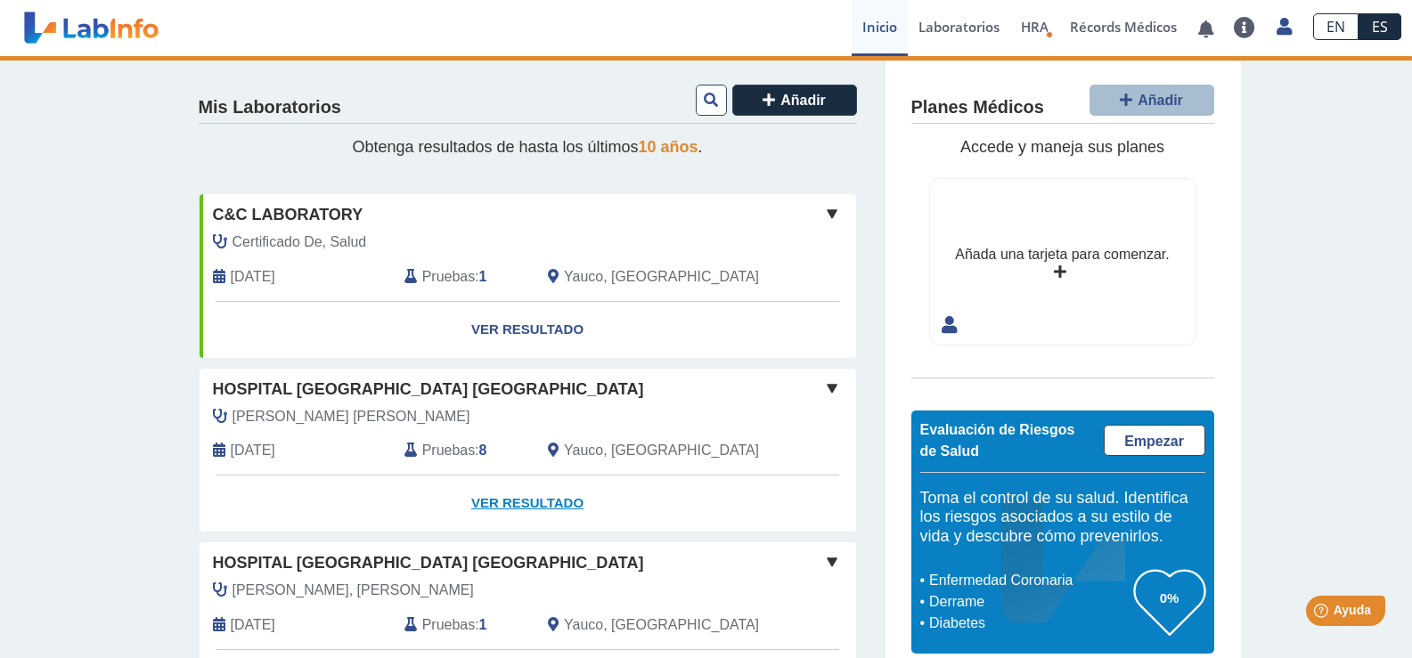
click at [493, 504] on link "Ver Resultado" at bounding box center [528, 504] width 657 height 56
click at [961, 29] on link "Laboratorios" at bounding box center [959, 28] width 102 height 56
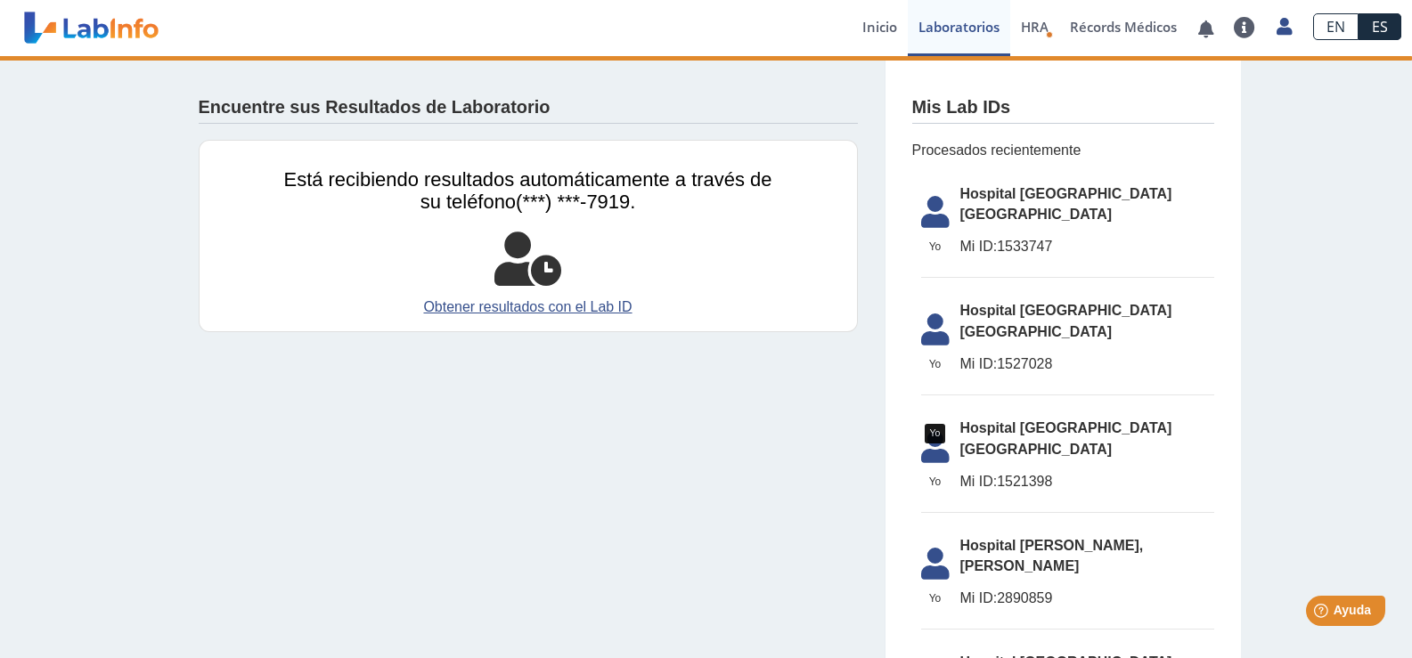
click at [922, 203] on icon at bounding box center [935, 217] width 50 height 43
click at [980, 195] on span "Hospital [GEOGRAPHIC_DATA] [GEOGRAPHIC_DATA]" at bounding box center [1087, 205] width 254 height 43
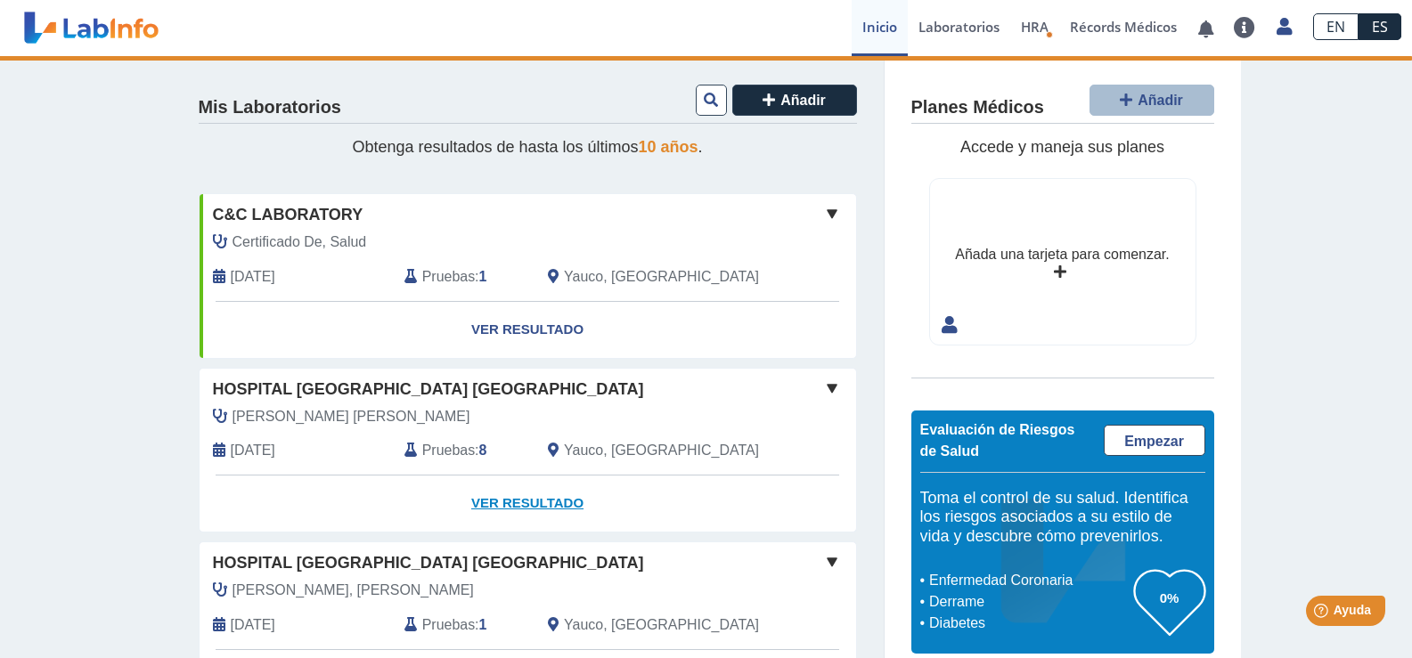
click at [502, 504] on link "Ver Resultado" at bounding box center [528, 504] width 657 height 56
click at [501, 501] on link "Ver Resultado" at bounding box center [528, 504] width 657 height 56
click at [1042, 21] on span "HRA" at bounding box center [1035, 27] width 28 height 18
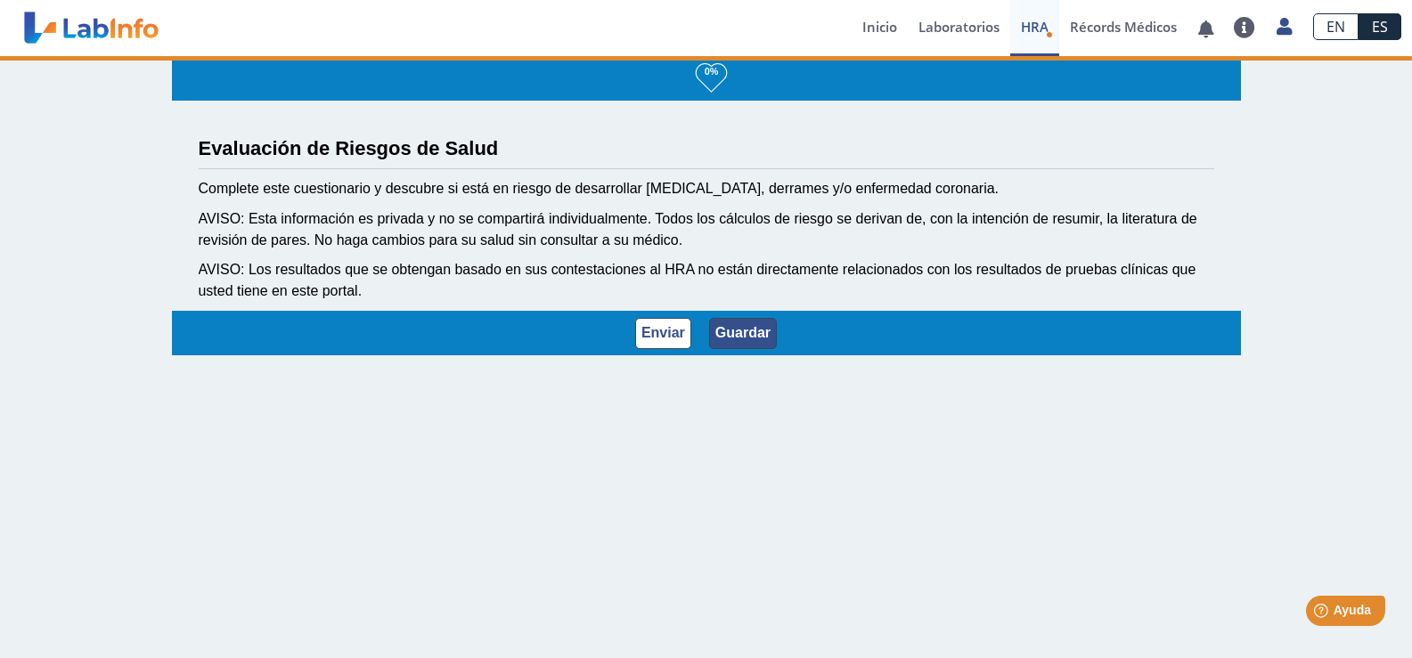
click at [735, 340] on button "Guardar" at bounding box center [743, 333] width 68 height 31
click at [1080, 25] on link "Récords Médicos" at bounding box center [1123, 28] width 128 height 56
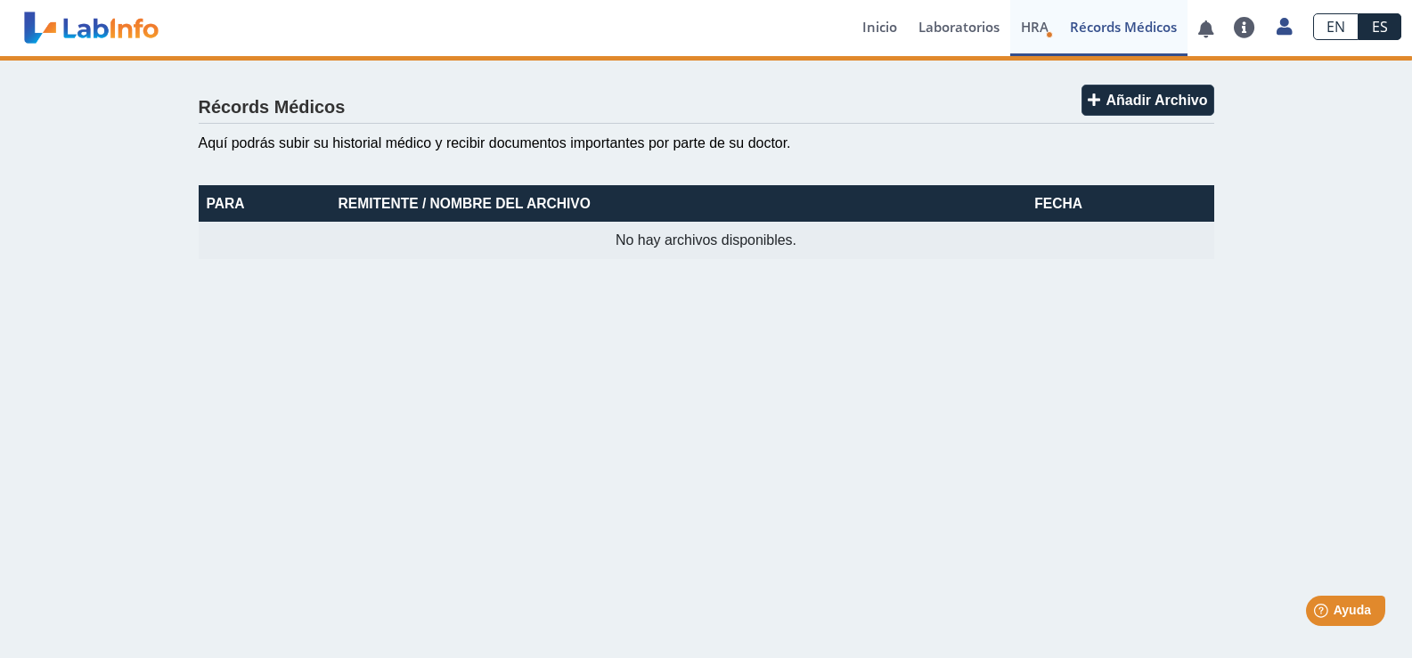
click at [1022, 33] on span "HRA" at bounding box center [1035, 27] width 28 height 18
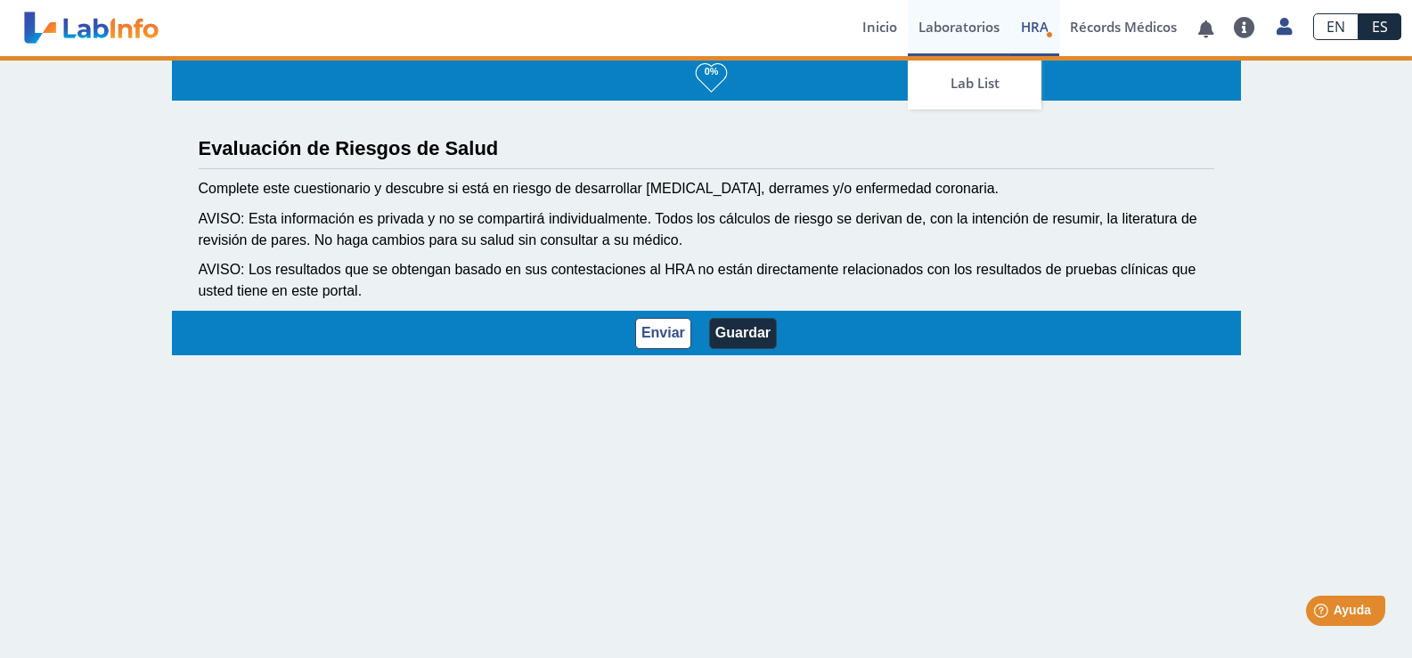
click at [944, 38] on link "Laboratorios" at bounding box center [959, 28] width 102 height 56
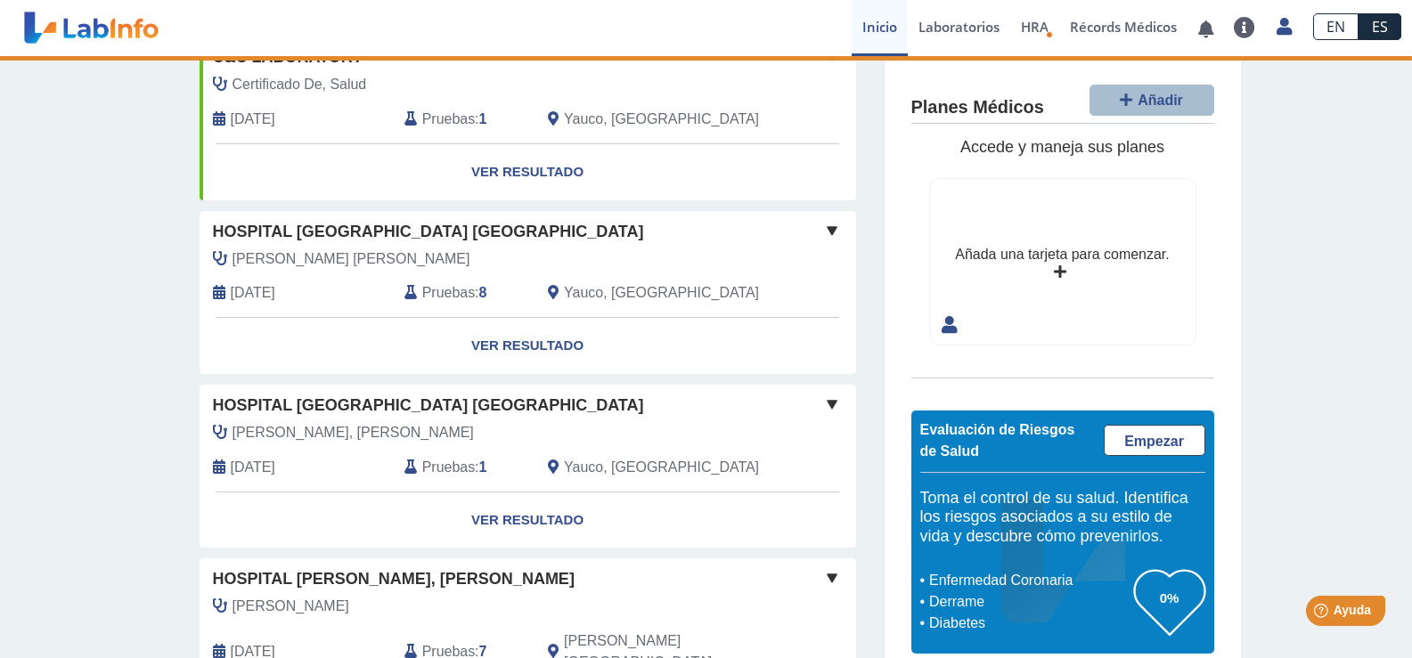
scroll to position [178, 0]
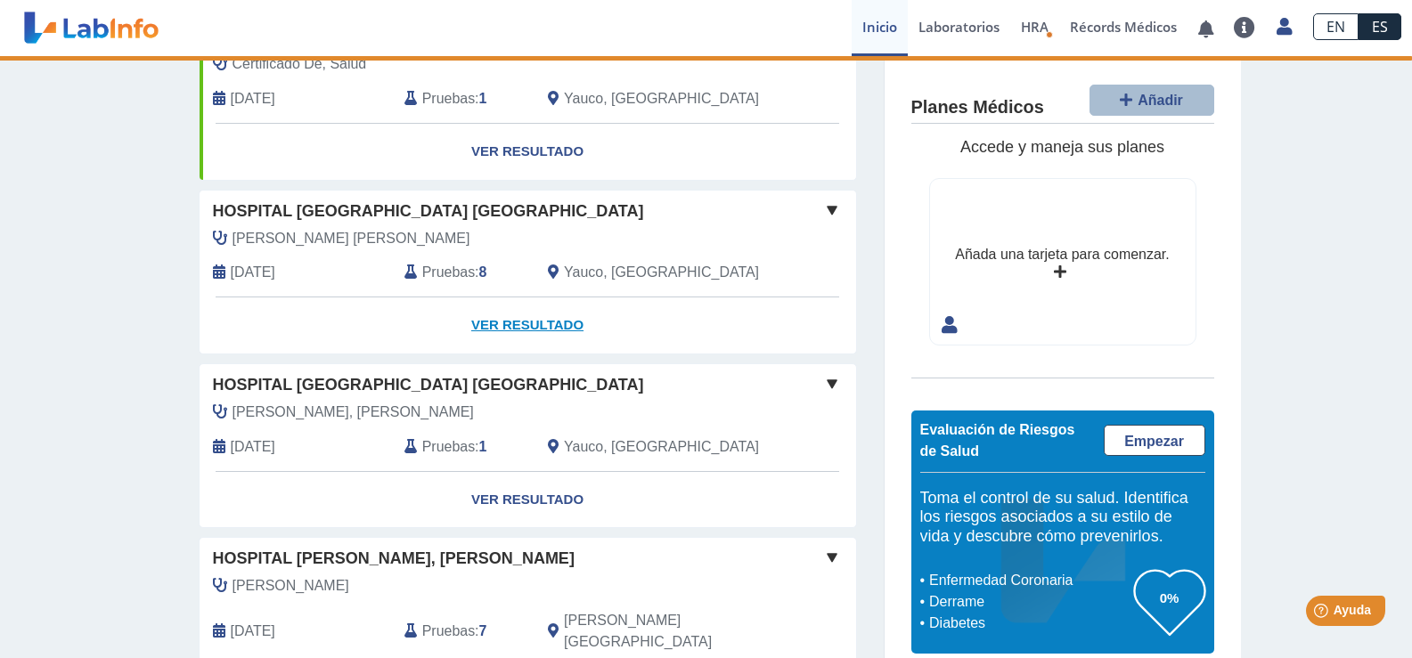
click at [497, 321] on link "Ver Resultado" at bounding box center [528, 326] width 657 height 56
click at [821, 208] on span at bounding box center [831, 210] width 21 height 21
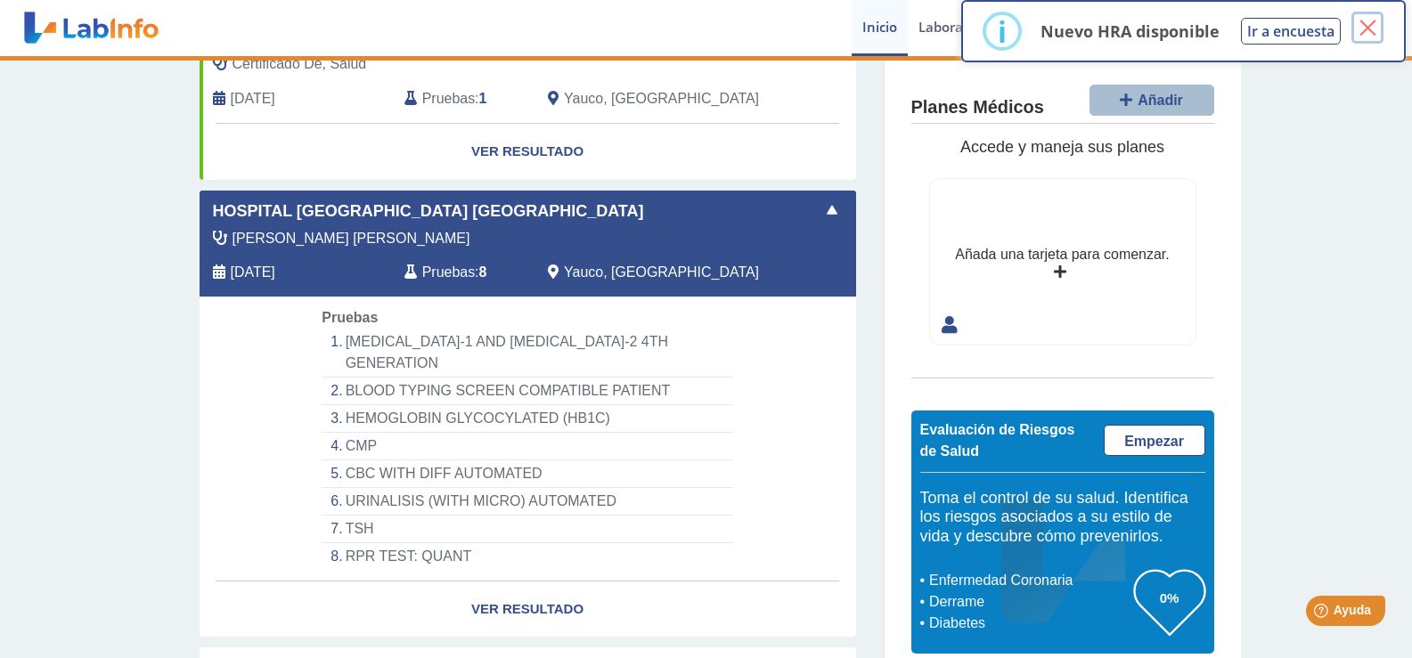
click at [1374, 25] on button "×" at bounding box center [1367, 28] width 32 height 32
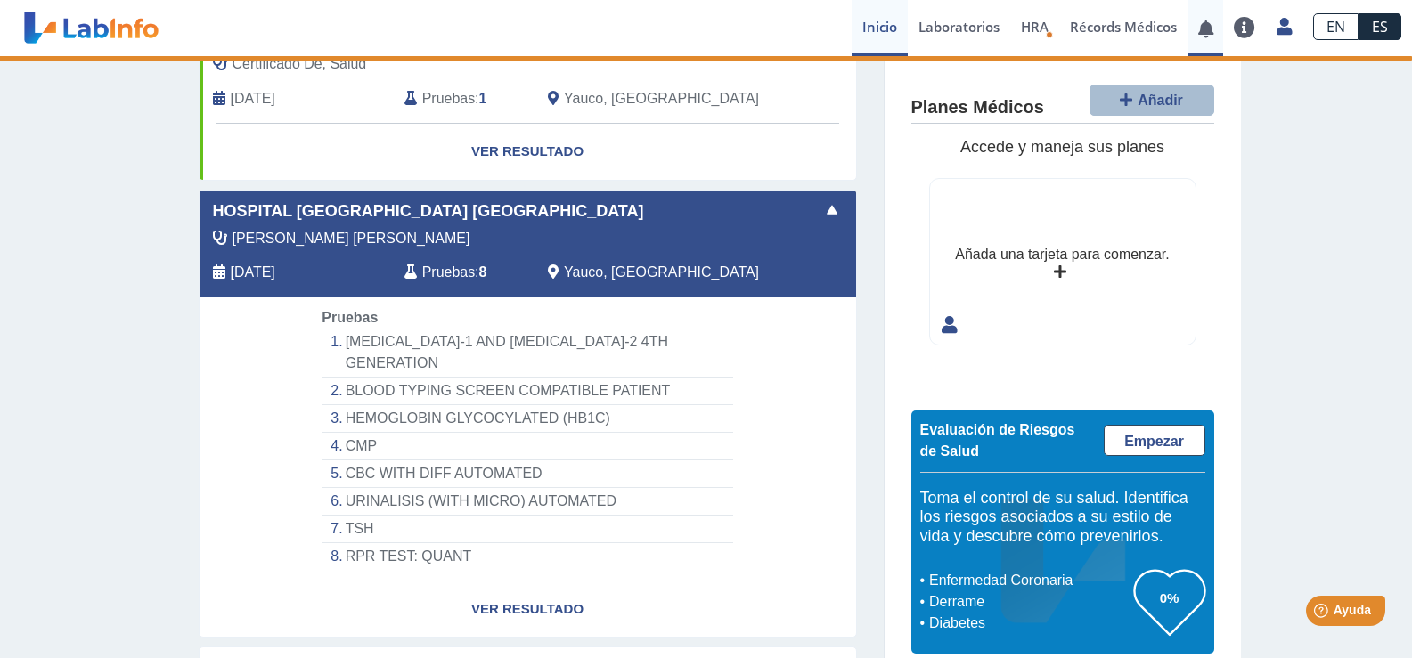
click at [1203, 30] on link at bounding box center [1206, 28] width 37 height 13
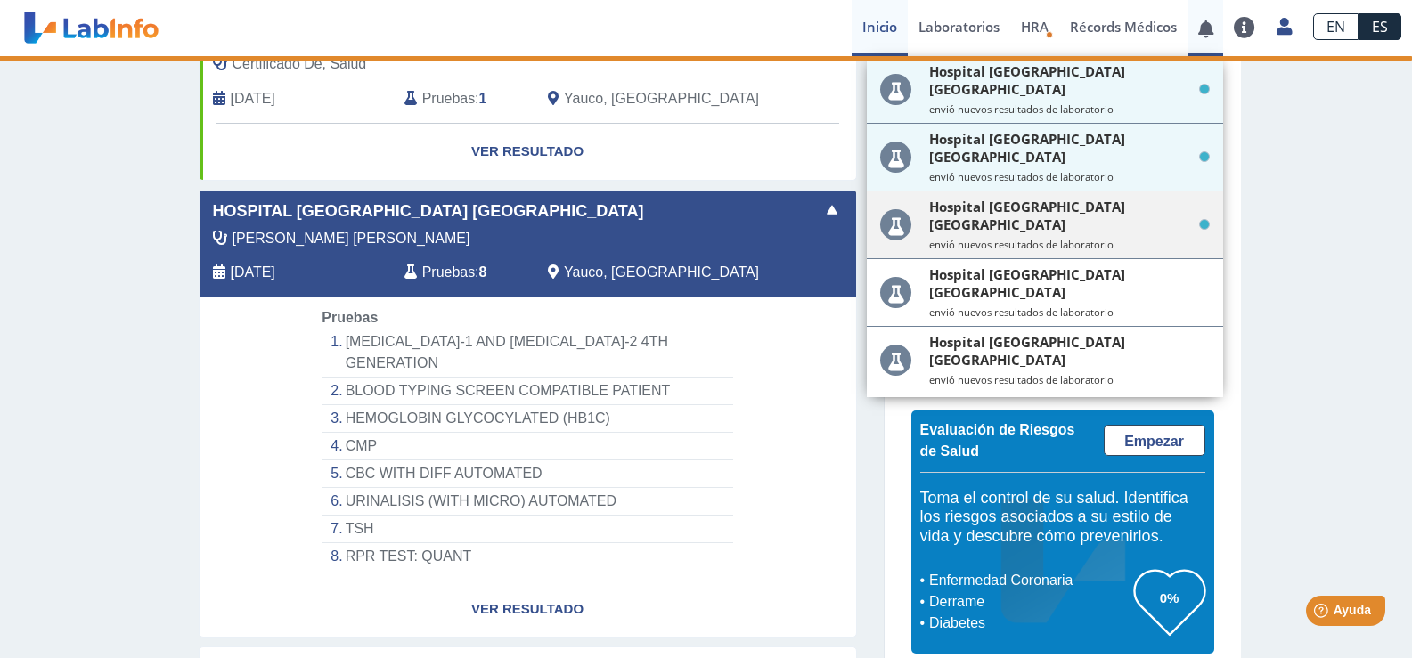
click at [1008, 238] on small "envió nuevos resultados de laboratorio" at bounding box center [1069, 244] width 281 height 13
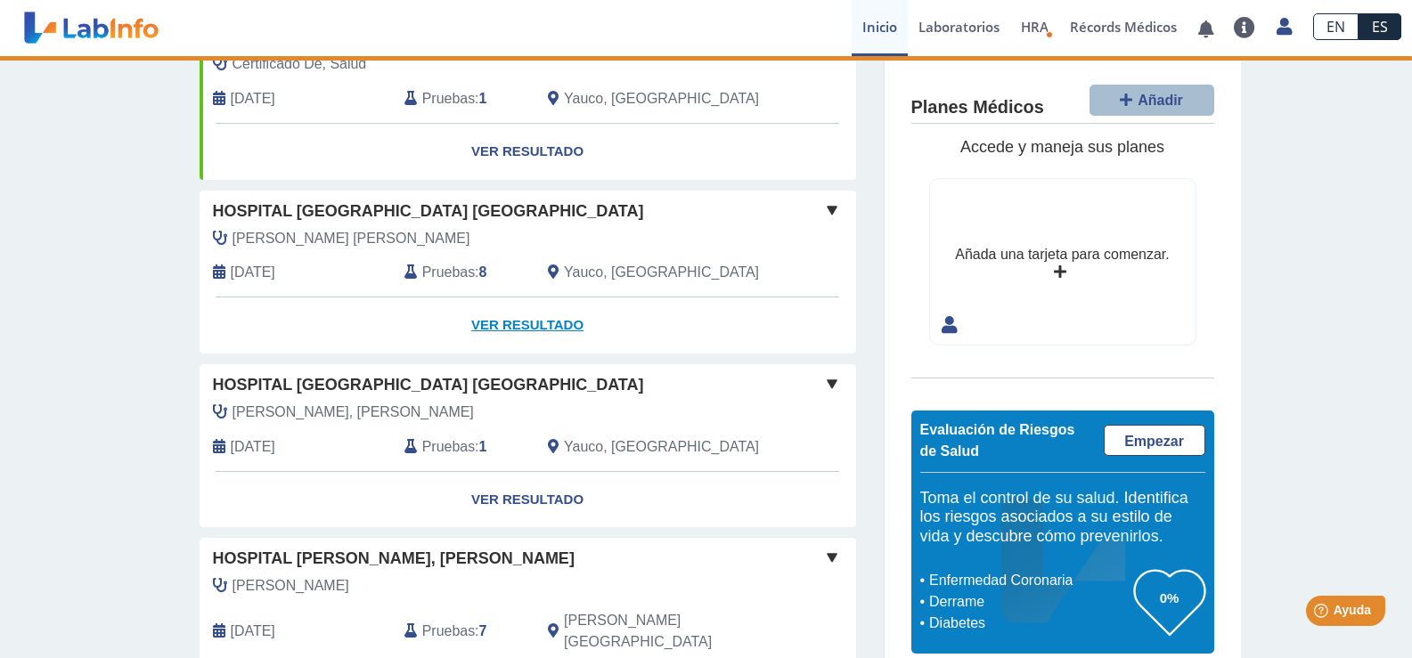
click at [511, 322] on link "Ver Resultado" at bounding box center [528, 326] width 657 height 56
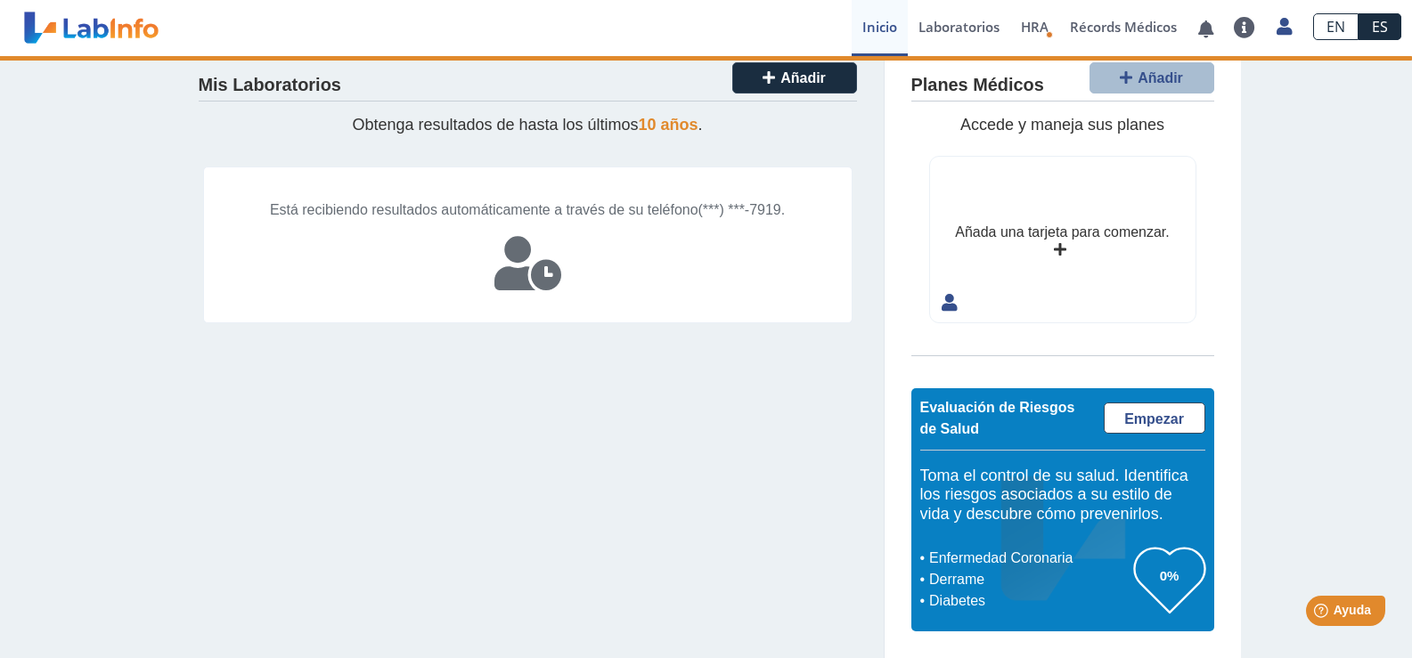
scroll to position [22, 0]
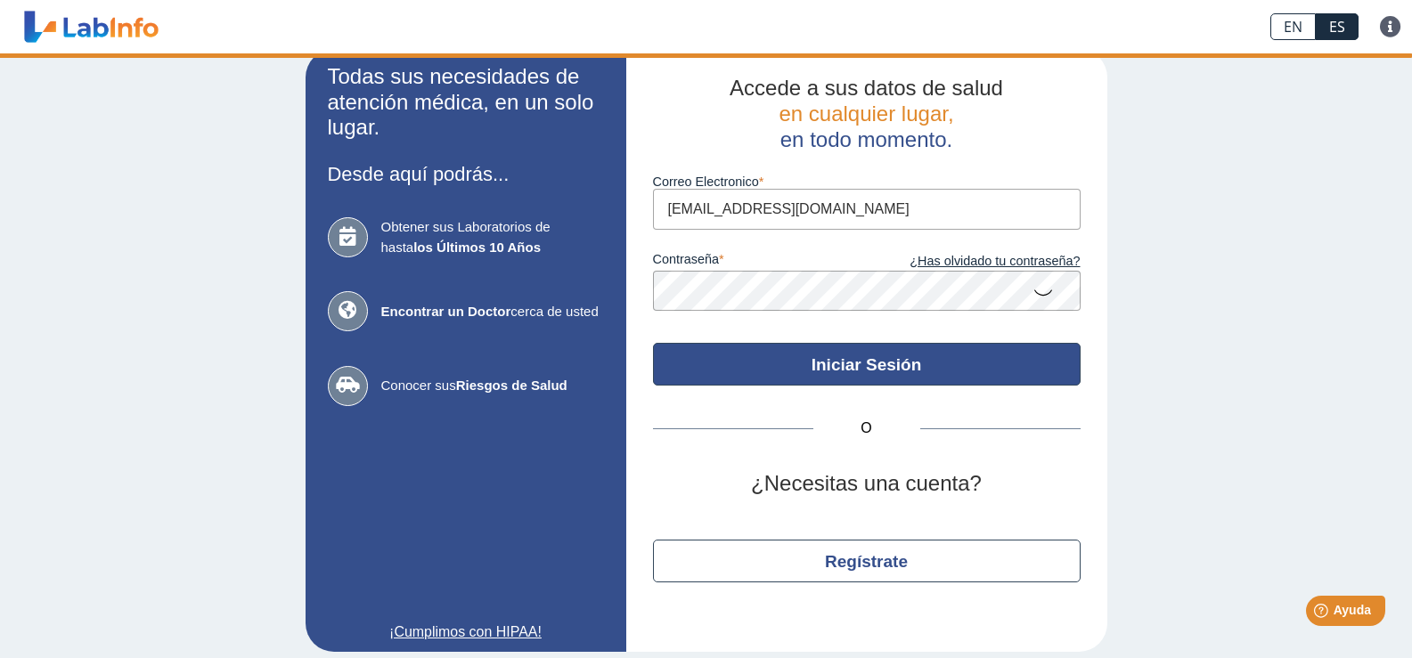
click at [712, 353] on button "Iniciar Sesión" at bounding box center [867, 364] width 428 height 43
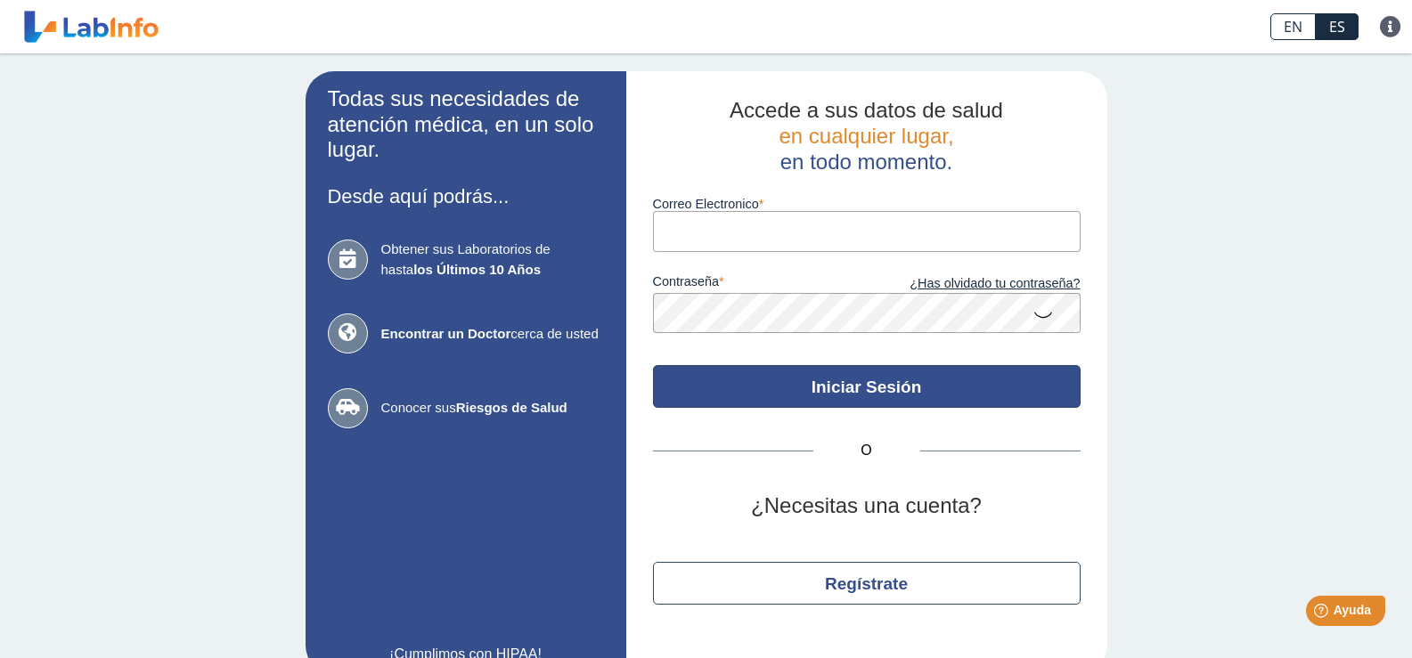
type input "nataliaroman1616@gmail.com"
click at [866, 387] on button "Iniciar Sesión" at bounding box center [867, 386] width 428 height 43
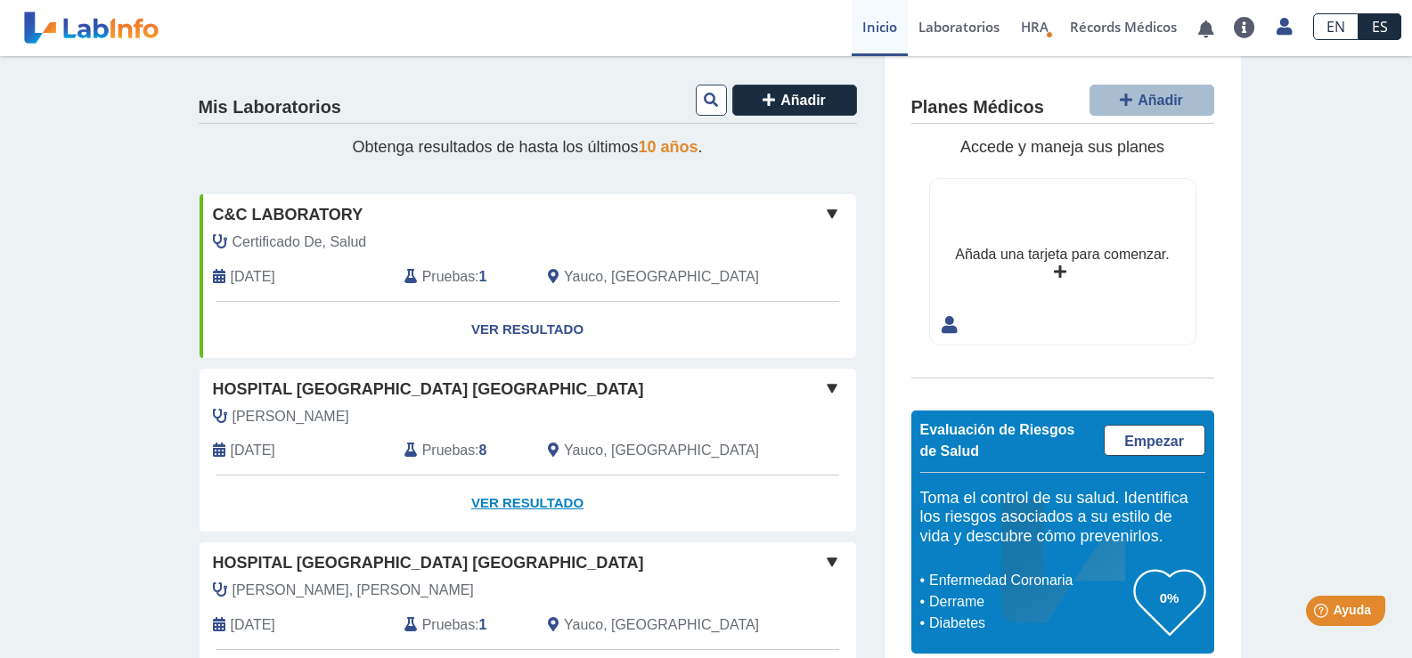
click at [511, 495] on link "Ver Resultado" at bounding box center [528, 504] width 657 height 56
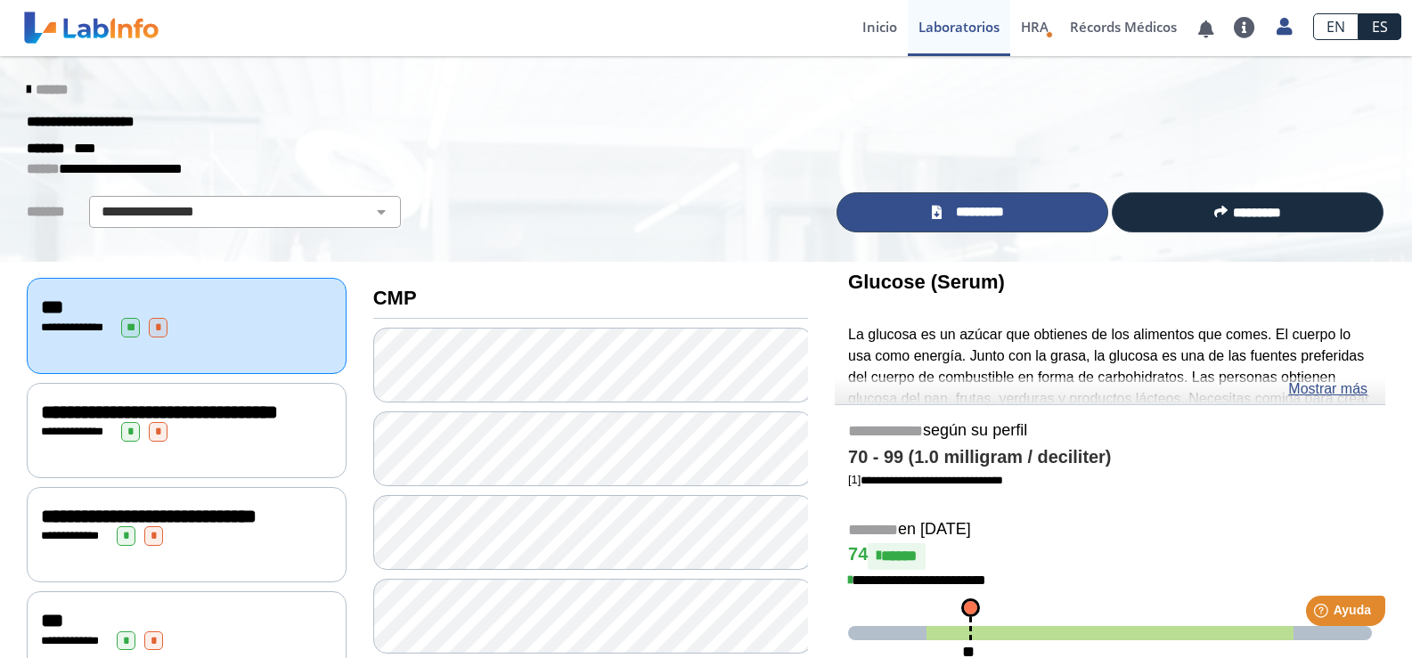
click at [910, 206] on link "*********" at bounding box center [973, 212] width 272 height 40
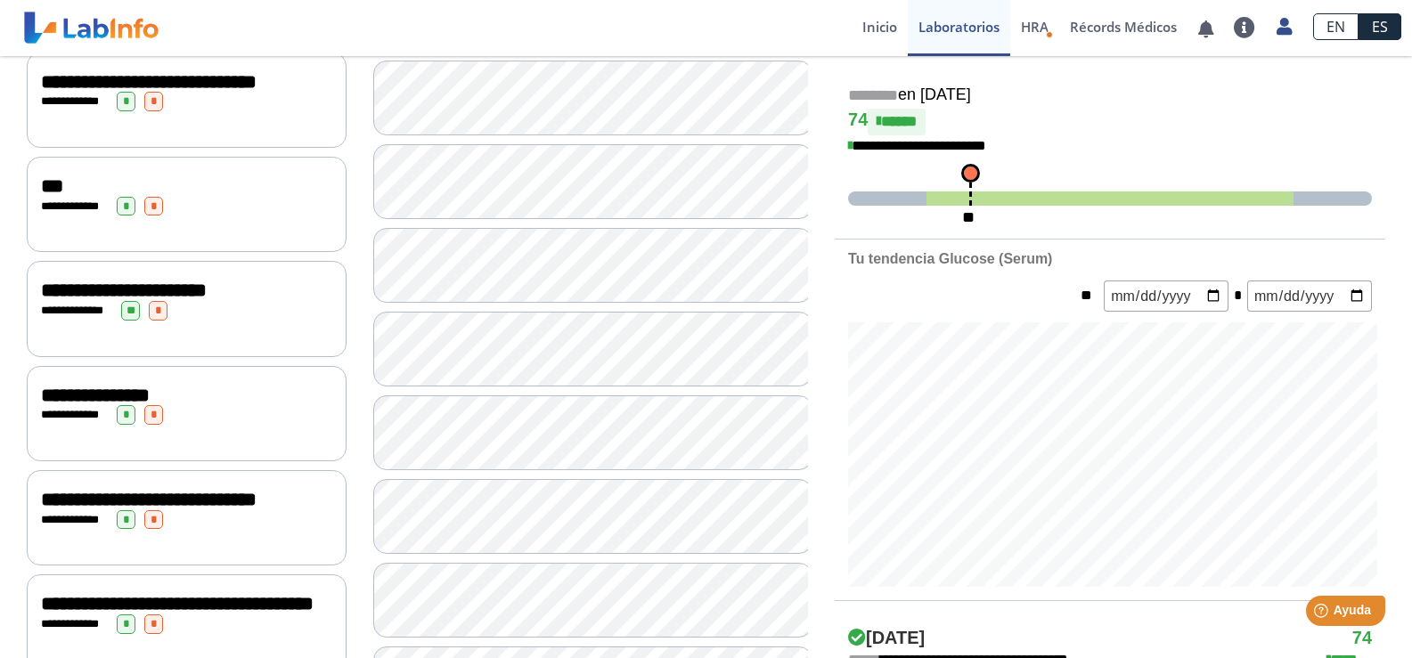
scroll to position [445, 0]
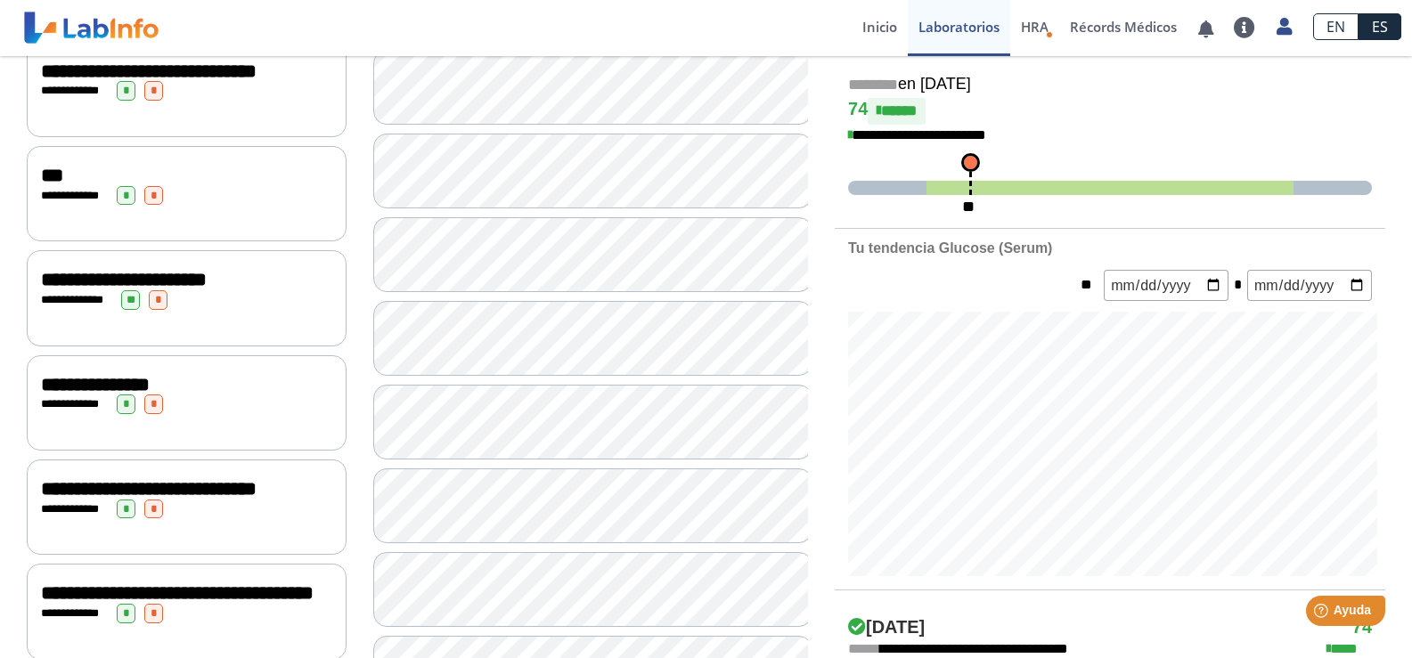
click at [219, 101] on div "**********" at bounding box center [186, 91] width 291 height 20
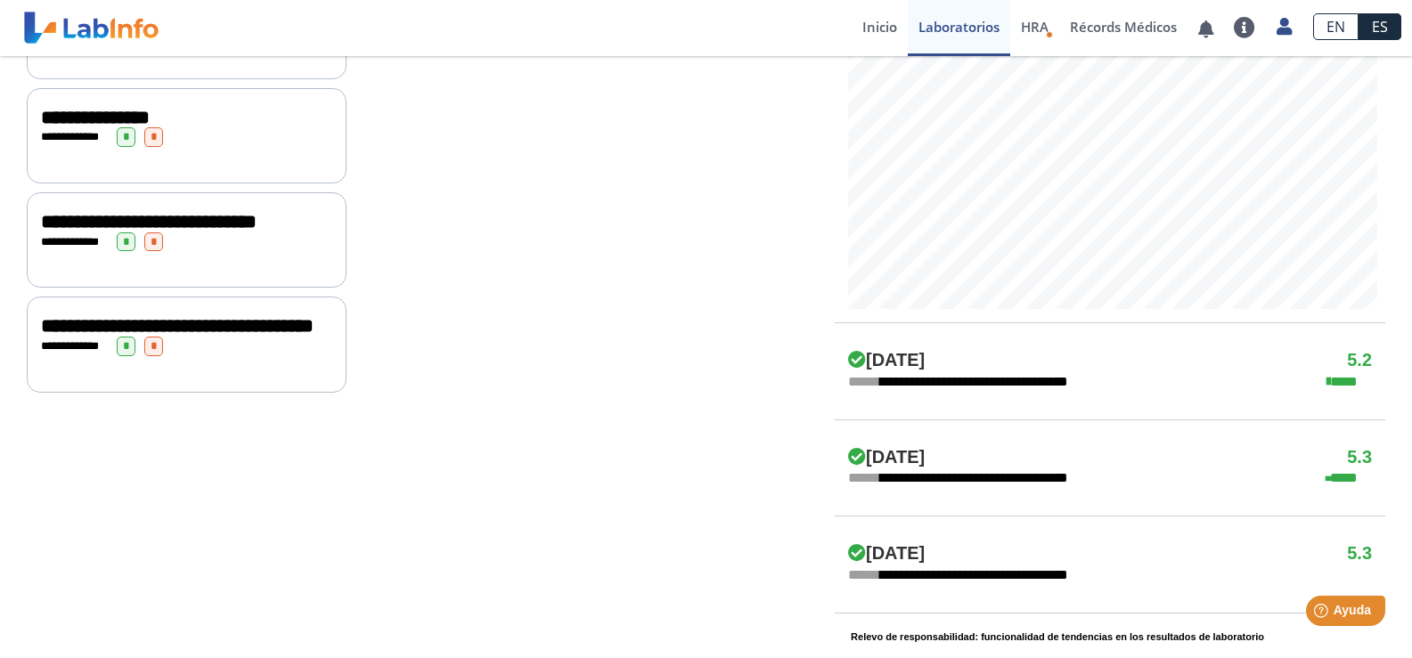
scroll to position [802, 0]
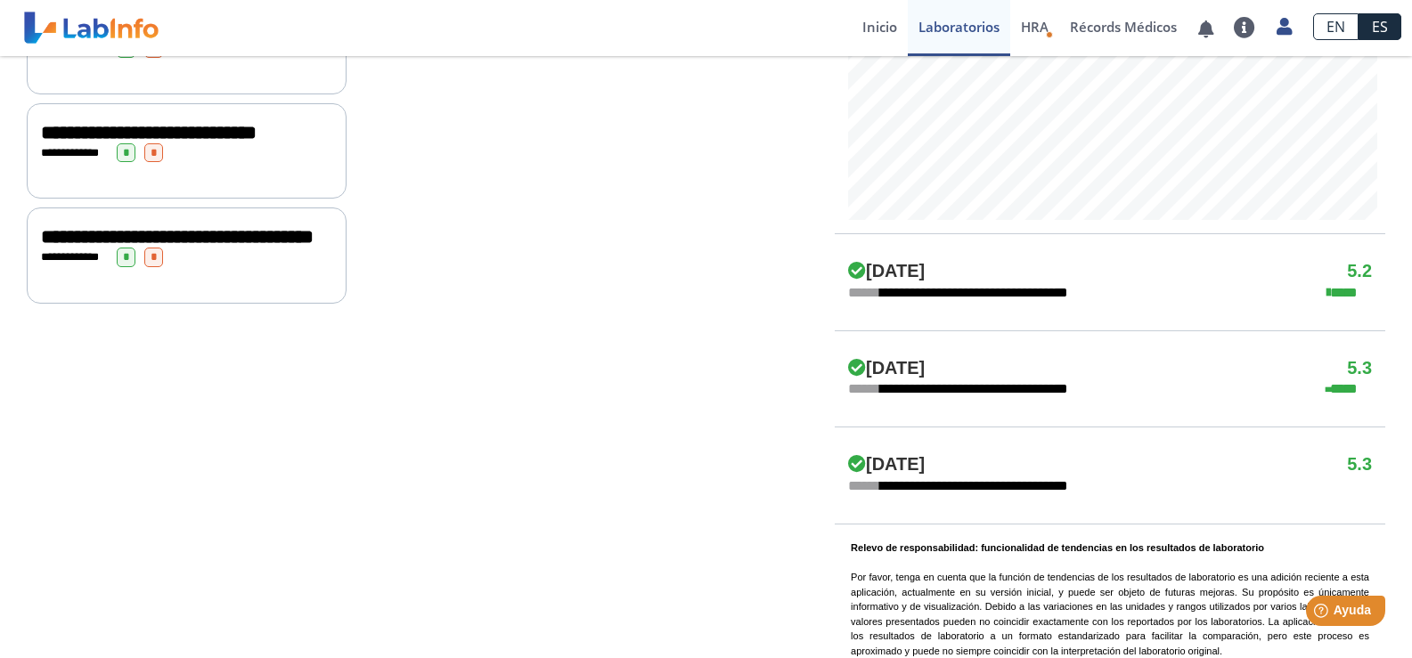
click at [244, 267] on div "**********" at bounding box center [186, 258] width 291 height 20
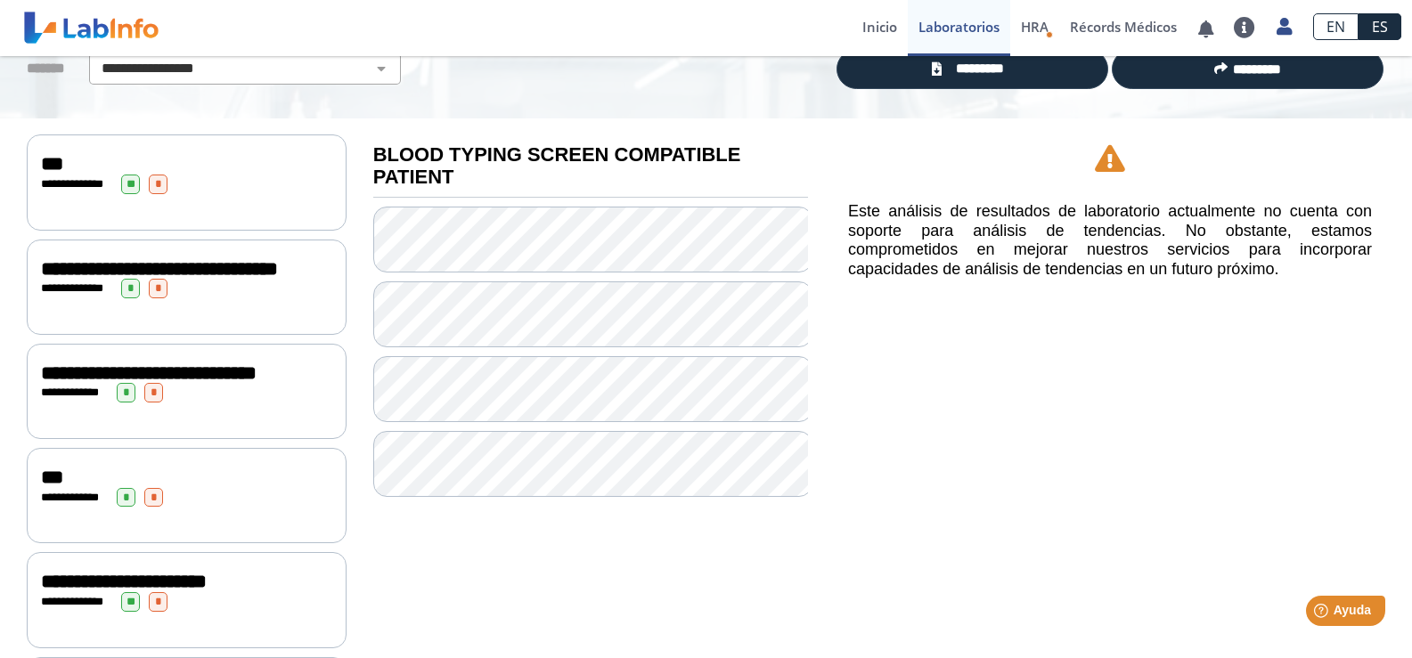
scroll to position [101, 0]
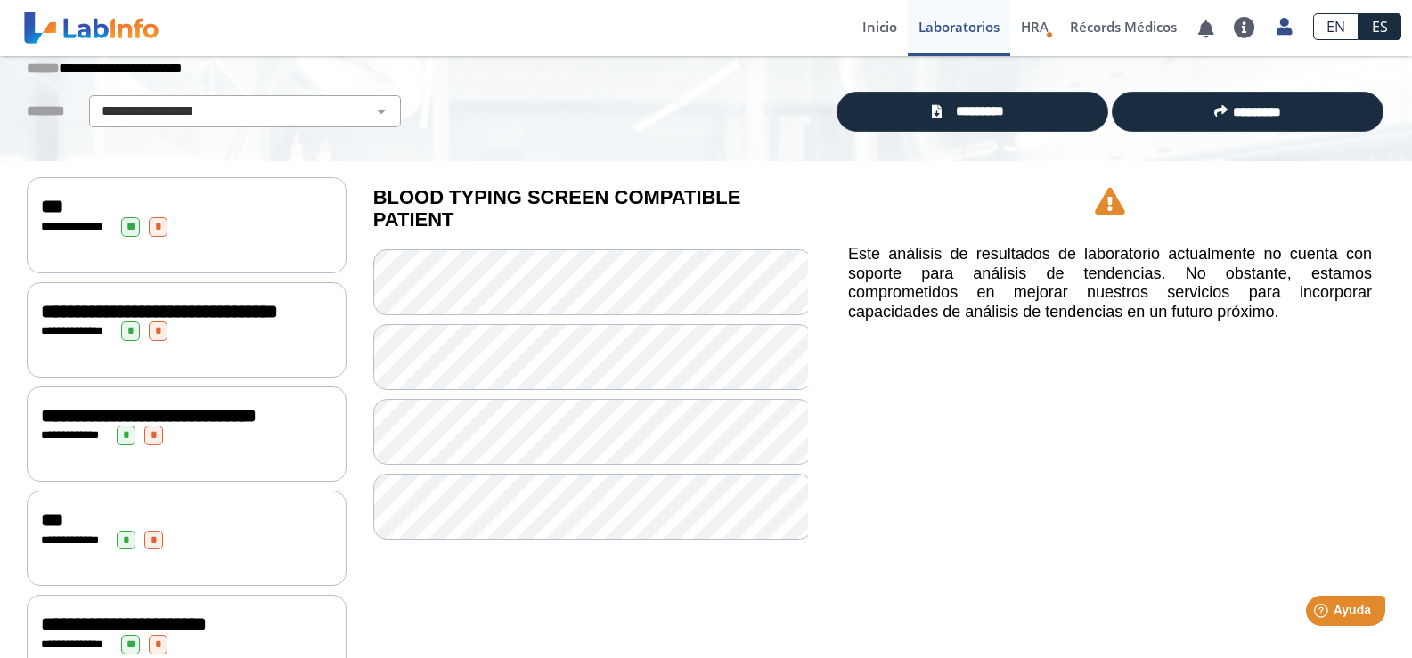
click at [176, 445] on div "**********" at bounding box center [186, 436] width 291 height 20
